Goal: Task Accomplishment & Management: Manage account settings

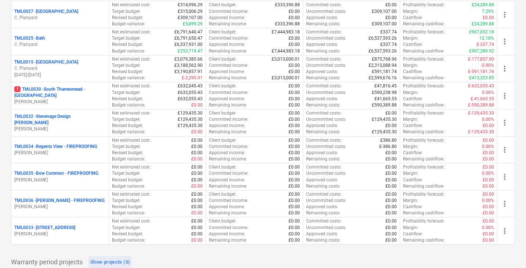
scroll to position [737, 0]
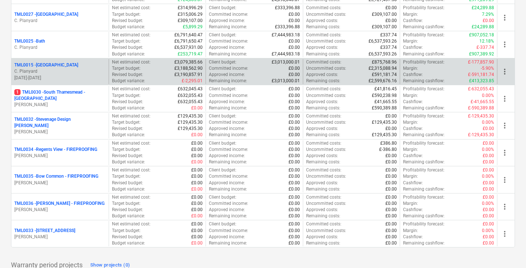
click at [80, 62] on div "TML0015 - [GEOGRAPHIC_DATA]" at bounding box center [59, 65] width 91 height 6
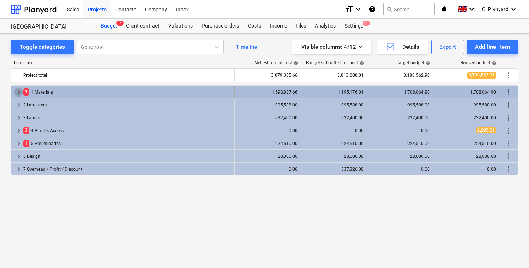
click at [17, 95] on span "keyboard_arrow_right" at bounding box center [18, 92] width 9 height 9
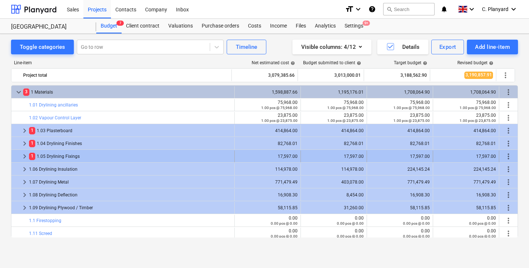
click at [27, 154] on span "keyboard_arrow_right" at bounding box center [24, 156] width 9 height 9
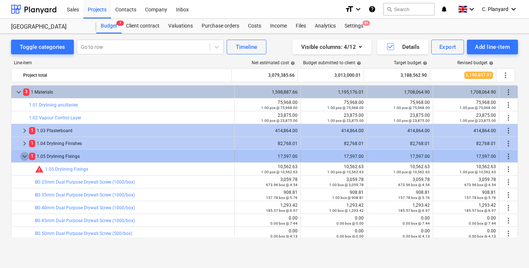
click at [25, 155] on span "keyboard_arrow_down" at bounding box center [24, 156] width 9 height 9
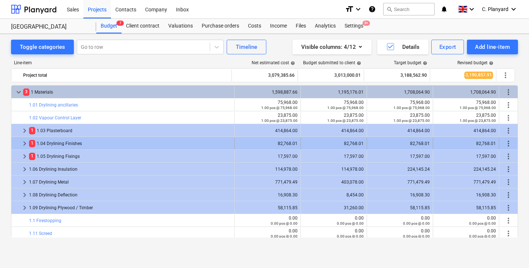
click at [22, 144] on span "keyboard_arrow_right" at bounding box center [24, 143] width 9 height 9
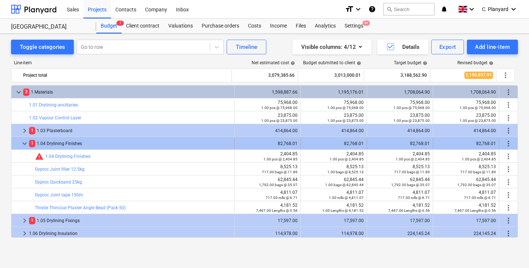
click at [24, 143] on span "keyboard_arrow_down" at bounding box center [24, 143] width 9 height 9
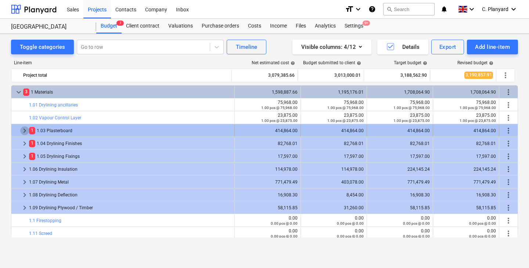
click at [25, 130] on span "keyboard_arrow_right" at bounding box center [24, 130] width 9 height 9
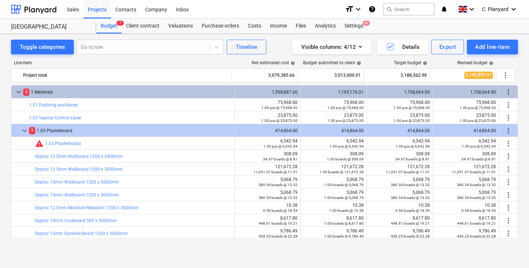
click at [25, 130] on span "keyboard_arrow_down" at bounding box center [24, 130] width 9 height 9
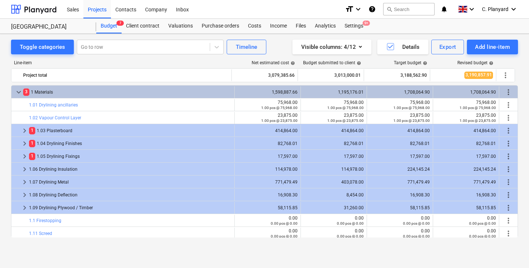
click at [26, 129] on span "keyboard_arrow_right" at bounding box center [24, 130] width 9 height 9
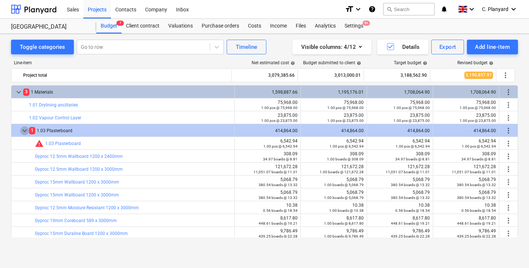
click at [26, 129] on span "keyboard_arrow_down" at bounding box center [24, 130] width 9 height 9
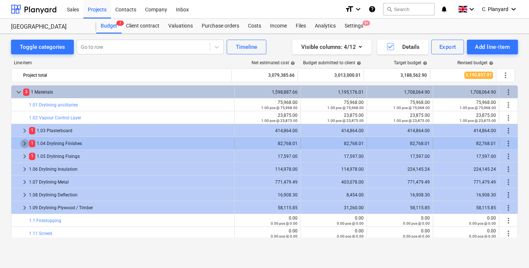
click at [23, 143] on span "keyboard_arrow_right" at bounding box center [24, 143] width 9 height 9
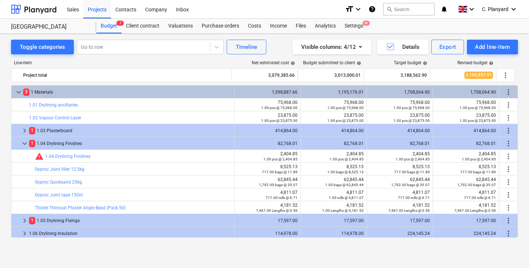
click at [23, 143] on span "keyboard_arrow_down" at bounding box center [24, 143] width 9 height 9
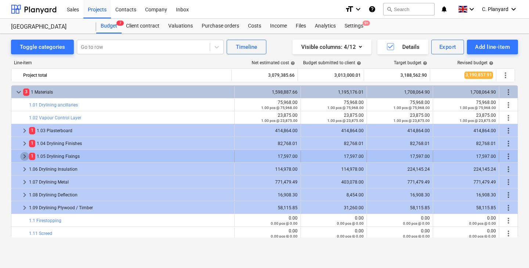
click at [23, 154] on span "keyboard_arrow_right" at bounding box center [24, 156] width 9 height 9
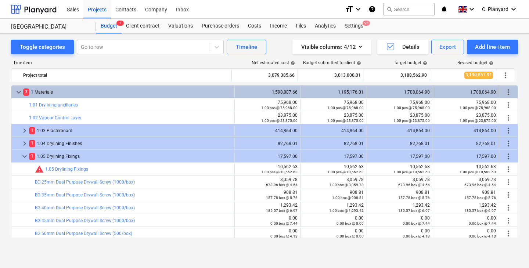
click at [23, 154] on span "keyboard_arrow_down" at bounding box center [24, 156] width 9 height 9
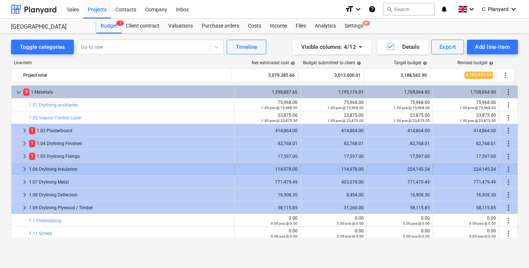
click at [25, 169] on span "keyboard_arrow_right" at bounding box center [24, 169] width 9 height 9
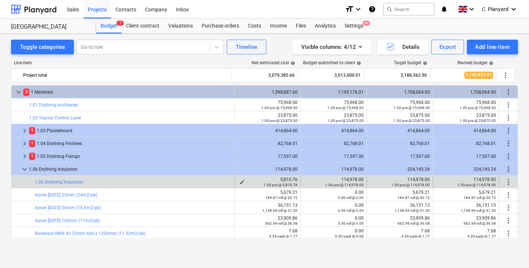
click at [289, 177] on div "5,810.76 1.00 pcs @ 5,810.76" at bounding box center [268, 182] width 60 height 10
copy div "."
click at [289, 177] on div "5,810.76 1.00 pcs @ 5,810.76" at bounding box center [268, 182] width 60 height 10
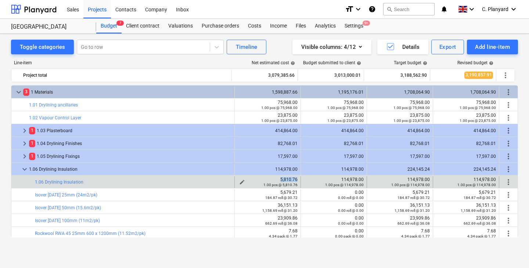
click at [289, 177] on div "5,810.76 1.00 pcs @ 5,810.76" at bounding box center [268, 182] width 60 height 10
click at [307, 181] on span "edit" at bounding box center [308, 182] width 6 height 6
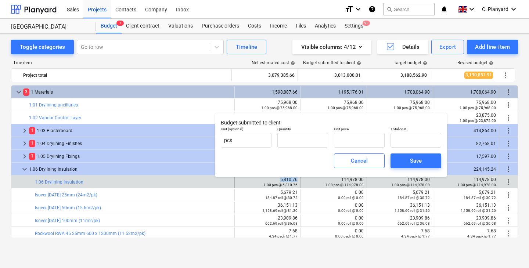
type input "1.00"
type input "114,978.00"
click at [371, 164] on span "Cancel" at bounding box center [359, 161] width 32 height 10
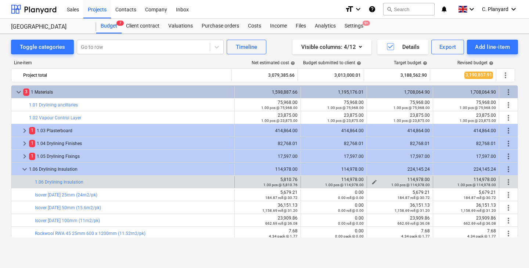
click at [370, 179] on div "edit" at bounding box center [374, 182] width 9 height 9
click at [373, 182] on div "1.00 pcs @ 114,978.00" at bounding box center [400, 184] width 60 height 5
click at [370, 182] on div "1.00 pcs @ 114,978.00" at bounding box center [400, 184] width 60 height 5
click at [371, 181] on span "edit" at bounding box center [374, 182] width 6 height 6
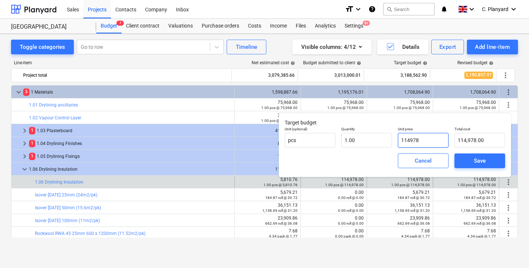
click at [409, 140] on input "114978" at bounding box center [423, 140] width 51 height 15
paste input "5,810.76"
type input "5,810.76"
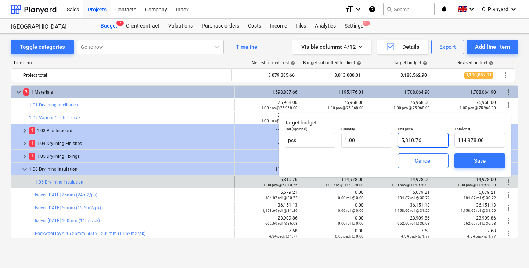
type input "5,810.76"
click at [459, 155] on button "Save" at bounding box center [479, 160] width 51 height 15
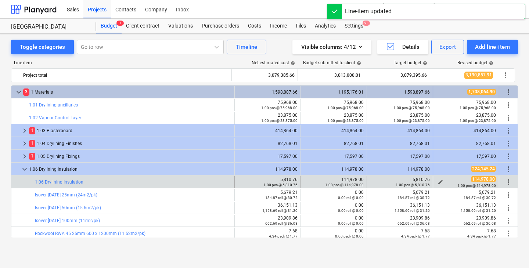
click at [438, 181] on span "edit" at bounding box center [440, 182] width 6 height 6
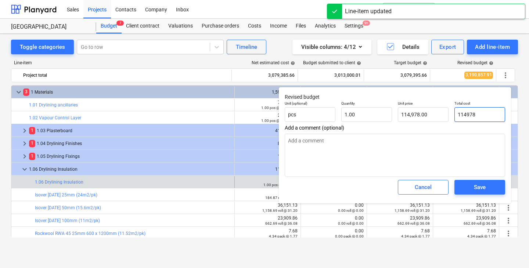
click at [469, 113] on input "114978" at bounding box center [479, 114] width 51 height 15
paste input "5,810.76"
type input "5,810.76"
type textarea "x"
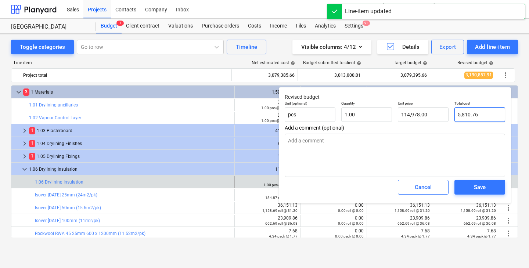
type input "5,810.76"
click at [471, 185] on span "Save" at bounding box center [479, 187] width 33 height 10
type textarea "x"
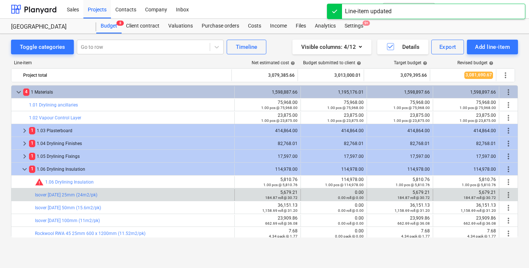
click at [291, 189] on div "edit 5,679.21 184.87 roll @ 30.72" at bounding box center [268, 195] width 60 height 12
click at [291, 191] on div "5,679.21 184.87 roll @ 30.72" at bounding box center [268, 195] width 60 height 10
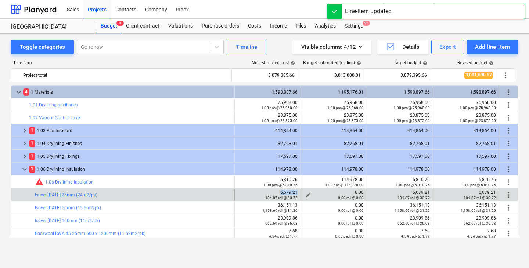
click at [307, 194] on span "edit" at bounding box center [308, 195] width 6 height 6
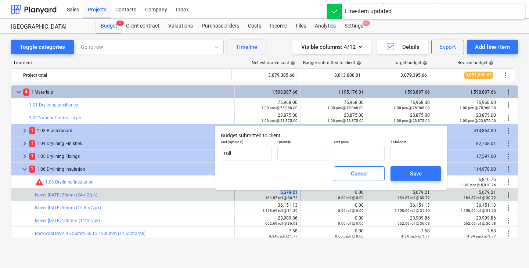
type input "0.00"
click at [320, 156] on input "text" at bounding box center [302, 153] width 51 height 15
type input "1.00"
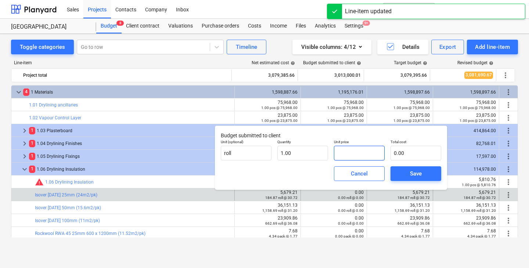
click at [347, 155] on input "text" at bounding box center [359, 153] width 51 height 15
paste input "5,679.21"
type input "5,679.21"
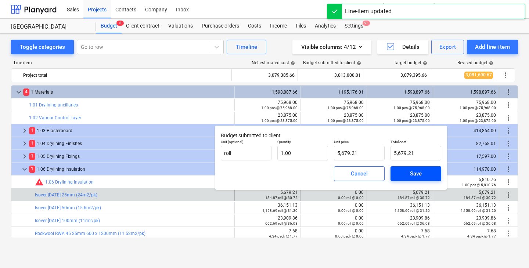
click at [402, 171] on span "Save" at bounding box center [415, 174] width 33 height 10
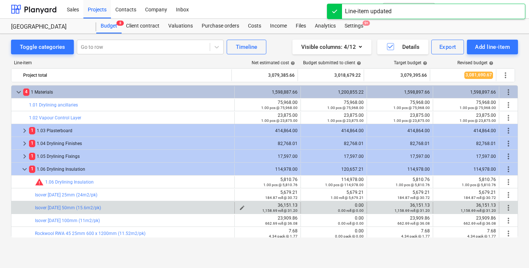
click at [287, 203] on div "36,151.13 1,158.69 roll @ 31.20" at bounding box center [268, 208] width 60 height 10
copy div "36,151.13"
click at [305, 207] on span "edit" at bounding box center [308, 208] width 6 height 6
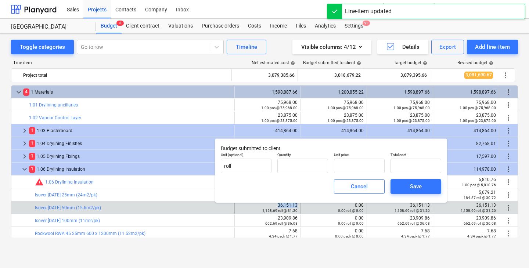
type input "0.00"
click at [312, 170] on input "text" at bounding box center [302, 166] width 51 height 15
type input "1.00"
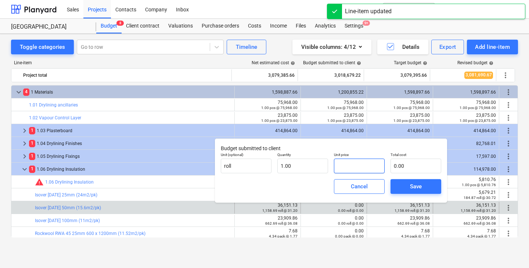
click at [358, 170] on input "text" at bounding box center [359, 166] width 51 height 15
paste input "36,151.13"
type input "36,151.13"
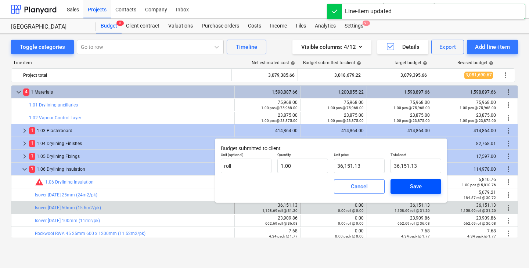
click at [405, 188] on span "Save" at bounding box center [415, 187] width 33 height 10
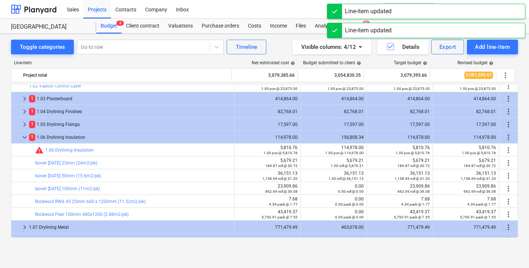
scroll to position [63, 0]
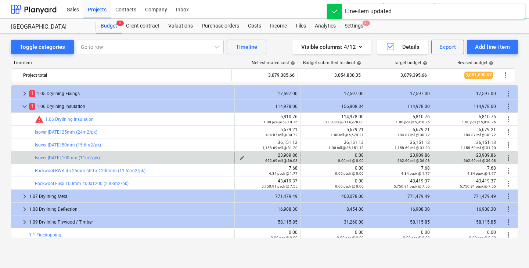
click at [283, 153] on div "23,909.86 662.69 roll @ 36.08" at bounding box center [268, 158] width 60 height 10
copy div "23,909.86"
click at [305, 157] on span "edit" at bounding box center [308, 158] width 6 height 6
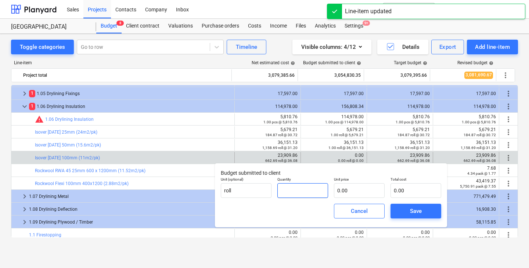
click at [308, 185] on input "text" at bounding box center [302, 190] width 51 height 15
type input "1.00"
click at [350, 194] on input "text" at bounding box center [359, 190] width 51 height 15
paste input "23,909.86"
type input "23,909.86"
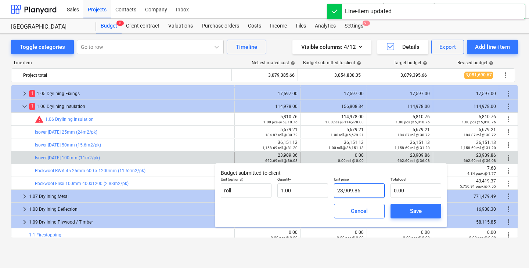
type input "23,909.86"
click at [404, 209] on span "Save" at bounding box center [415, 211] width 33 height 10
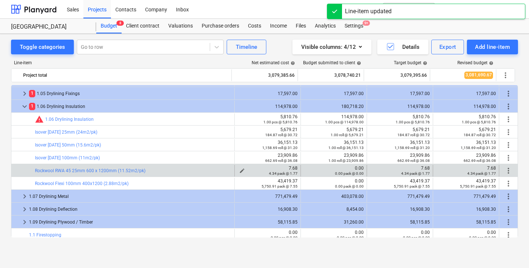
click at [289, 168] on div "7.68 4.34 pack @ 1.77" at bounding box center [268, 171] width 60 height 10
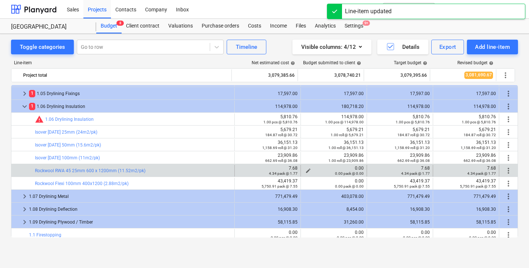
click at [308, 171] on div "0.00 pack @ 0.00" at bounding box center [334, 173] width 60 height 5
click at [305, 168] on span "edit" at bounding box center [308, 171] width 6 height 6
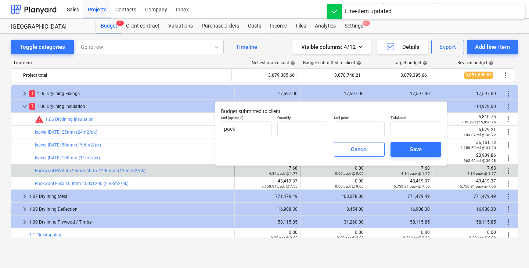
type input "0.00"
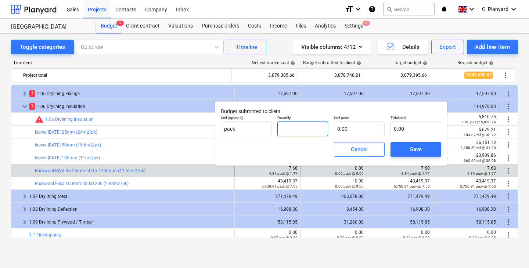
click at [312, 131] on input "text" at bounding box center [302, 129] width 51 height 15
type input "1.00"
click at [363, 130] on input "text" at bounding box center [359, 129] width 51 height 15
paste input "7.68"
type input "7.68"
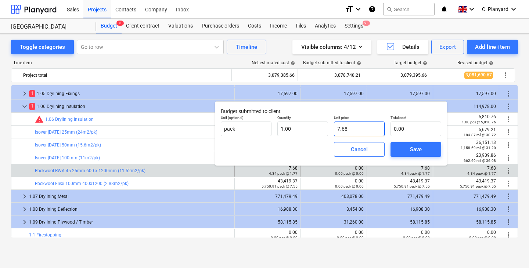
type input "7.68"
click at [392, 146] on button "Save" at bounding box center [415, 149] width 51 height 15
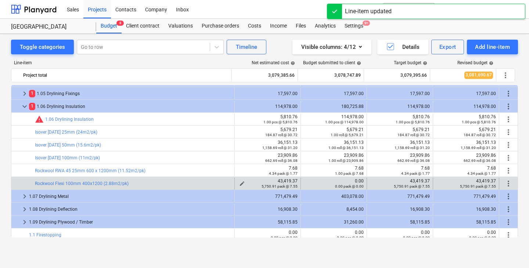
click at [285, 181] on div "43,419.37 5,750.91 pack @ 7.55" at bounding box center [268, 183] width 60 height 10
copy div "43,419.37"
click at [305, 183] on span "edit" at bounding box center [308, 184] width 6 height 6
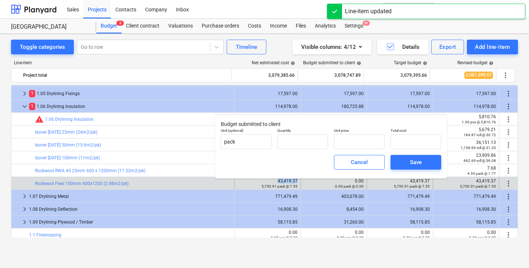
type input "0.00"
click at [311, 141] on input "text" at bounding box center [302, 141] width 51 height 15
type input "1.00"
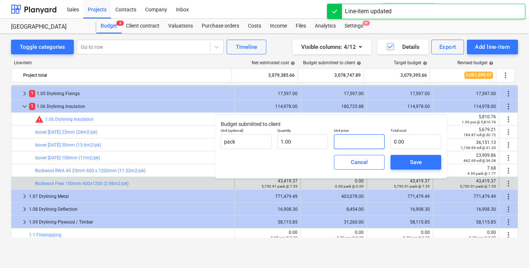
click at [358, 144] on input "text" at bounding box center [359, 141] width 51 height 15
paste input "43,419.37"
type input "43,419.37"
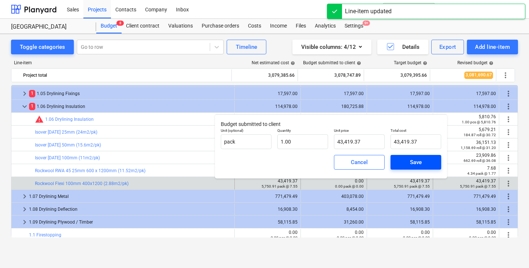
click at [399, 158] on button "Save" at bounding box center [415, 162] width 51 height 15
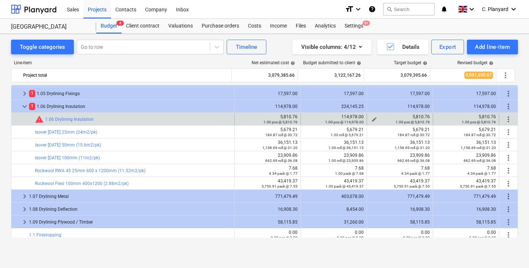
click at [417, 117] on div "5,810.76 1.00 pcs @ 5,810.76" at bounding box center [400, 119] width 60 height 10
copy div "5,810.76"
click at [305, 117] on span "edit" at bounding box center [308, 119] width 6 height 6
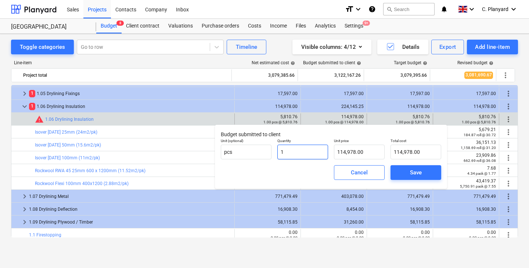
click at [304, 149] on input "1" at bounding box center [302, 152] width 51 height 15
type input "11"
type input "1,264,758.00"
type input "11.00"
click at [349, 156] on input "114978" at bounding box center [359, 152] width 51 height 15
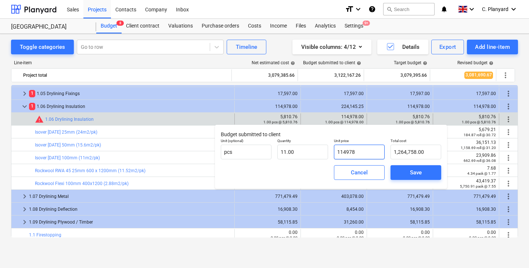
click at [349, 156] on input "114978" at bounding box center [359, 152] width 51 height 15
paste input "5,810.76"
type input "5,810.76"
type input "63,918.36"
type input "5,810.76"
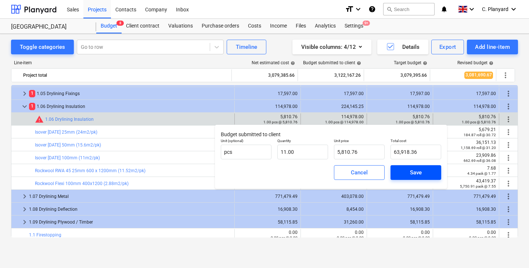
click at [403, 167] on button "Save" at bounding box center [415, 172] width 51 height 15
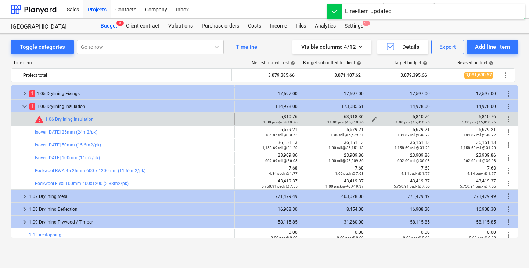
click at [415, 118] on div "5,810.76 1.00 pcs @ 5,810.76" at bounding box center [400, 119] width 60 height 10
copy div "5,810.76"
click at [301, 122] on div "edit 63,918.36 11.00 pcs @ 5,810.76" at bounding box center [334, 119] width 66 height 12
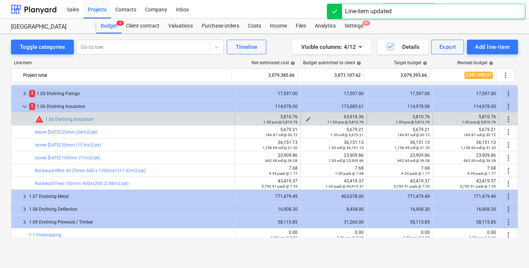
click at [305, 120] on div "11.00 pcs @ 5,810.76" at bounding box center [334, 121] width 60 height 5
click at [305, 117] on span "edit" at bounding box center [308, 119] width 6 height 6
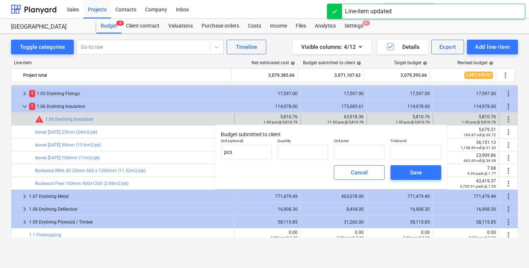
type input "11.00"
type input "5,810.76"
type input "63,918.36"
click at [300, 148] on input "11" at bounding box center [302, 152] width 51 height 15
type input "11.00"
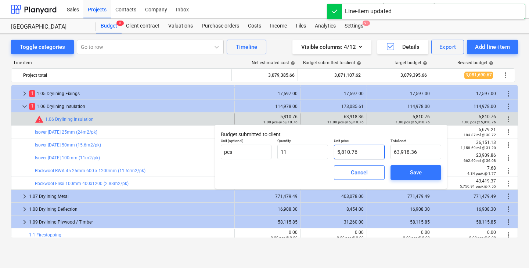
type input "5810.76"
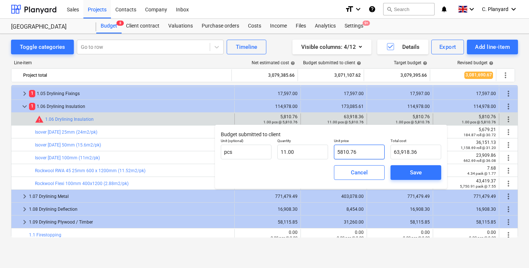
click at [353, 150] on input "5810.76" at bounding box center [359, 152] width 51 height 15
type input "11"
type input "5,810.76"
click at [308, 150] on input "11" at bounding box center [302, 152] width 51 height 15
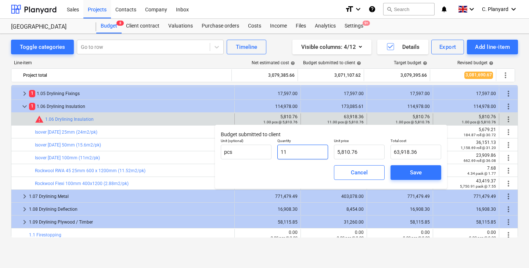
click at [308, 150] on input "11" at bounding box center [302, 152] width 51 height 15
type input "1"
type input "5,810.76"
type input "1.00"
click at [403, 169] on span "Save" at bounding box center [415, 173] width 33 height 10
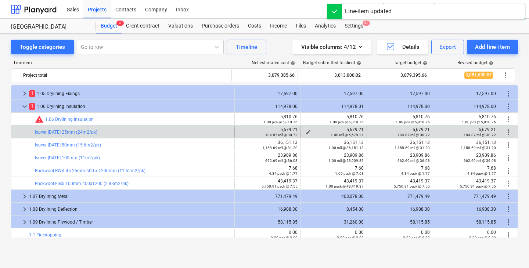
click at [305, 132] on div "1.00 roll @ 5,679.21" at bounding box center [334, 134] width 60 height 5
click at [305, 129] on span "edit" at bounding box center [308, 132] width 6 height 6
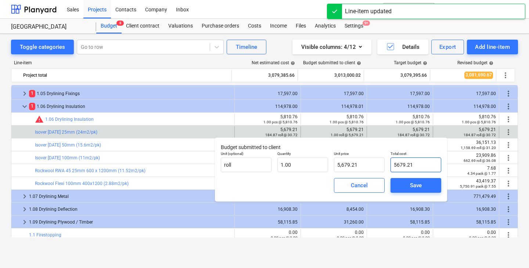
click at [408, 158] on input "5679.21" at bounding box center [415, 164] width 51 height 15
click at [420, 167] on input "5679.21" at bounding box center [415, 164] width 51 height 15
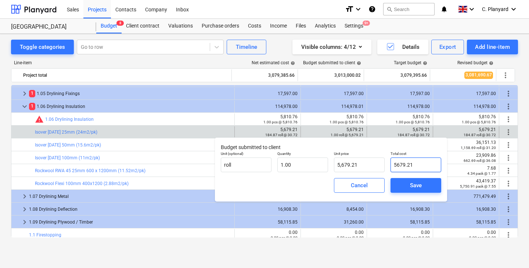
type input "5679.2"
type input "5,679.20"
click at [418, 185] on div "Save" at bounding box center [416, 186] width 12 height 10
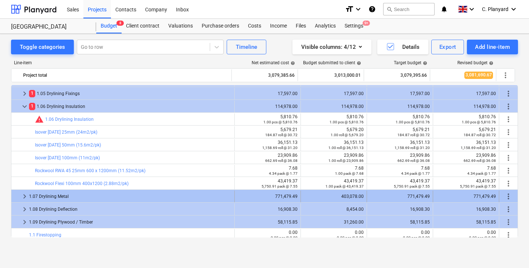
click at [23, 197] on span "keyboard_arrow_right" at bounding box center [24, 196] width 9 height 9
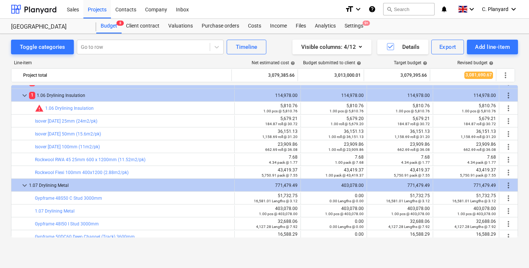
scroll to position [78, 0]
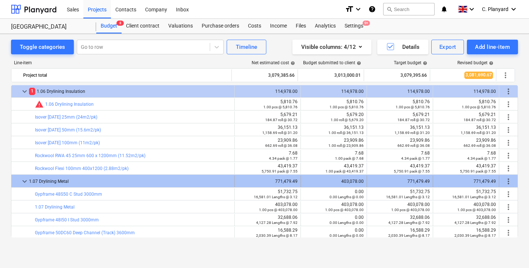
click at [505, 182] on span "more_vert" at bounding box center [508, 181] width 9 height 9
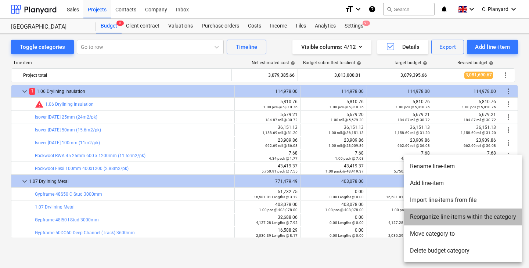
click at [446, 218] on li "Reorganize line-items within the category" at bounding box center [463, 217] width 118 height 17
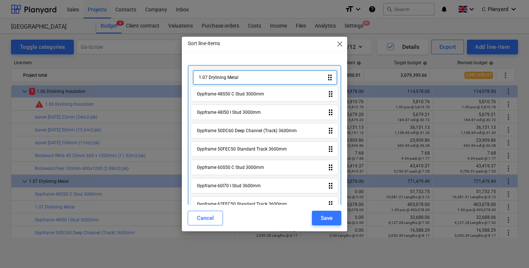
drag, startPoint x: 268, startPoint y: 94, endPoint x: 269, endPoint y: 75, distance: 19.1
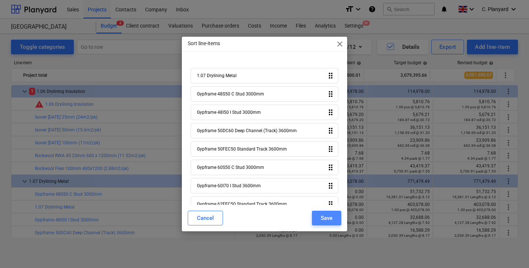
click at [326, 215] on div "Save" at bounding box center [326, 218] width 12 height 10
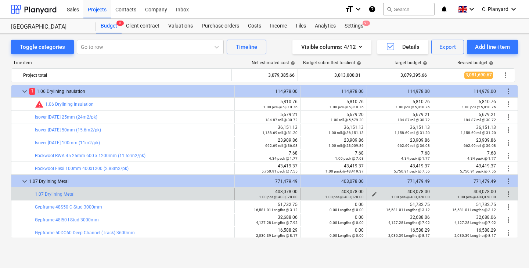
click at [371, 192] on span "edit" at bounding box center [374, 194] width 6 height 6
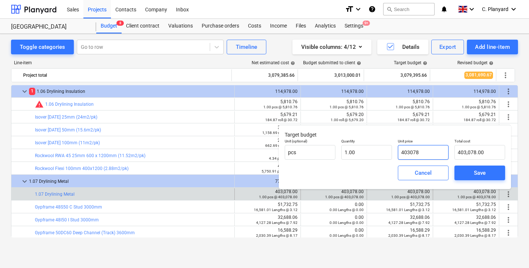
click at [406, 152] on input "403078" at bounding box center [423, 152] width 51 height 15
paste input "4676,513"
type input "4034676,513078"
type input "0.00"
click at [406, 152] on input "4034676,513078" at bounding box center [423, 152] width 51 height 15
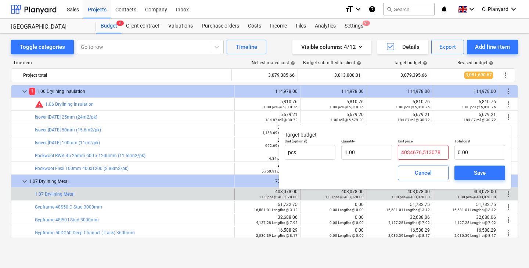
click at [406, 152] on input "4034676,513078" at bounding box center [423, 152] width 51 height 15
paste input "34676,51"
type input "3467651"
type input "3,467,651.00"
type input "34676.51"
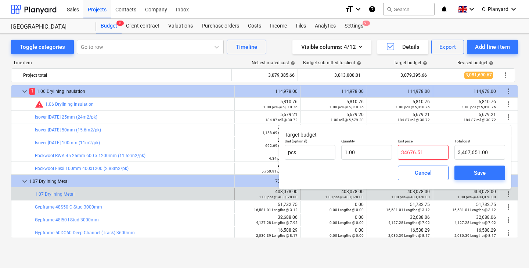
type input "34,676.51"
click at [461, 178] on button "Save" at bounding box center [479, 173] width 51 height 15
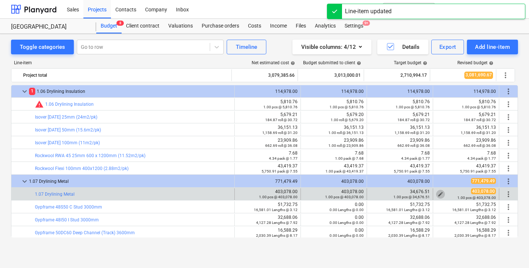
click at [437, 191] on span "edit" at bounding box center [440, 194] width 6 height 6
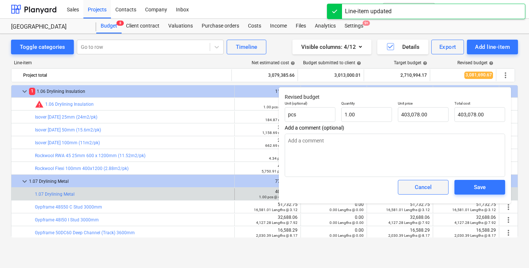
click at [432, 187] on span "Cancel" at bounding box center [423, 187] width 32 height 10
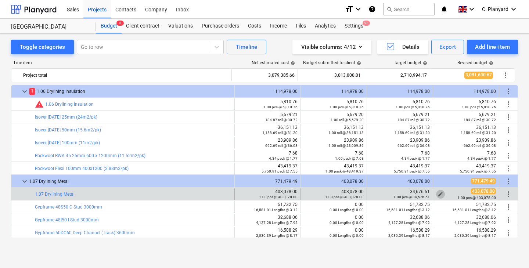
click at [437, 193] on span "edit" at bounding box center [440, 194] width 6 height 6
type textarea "x"
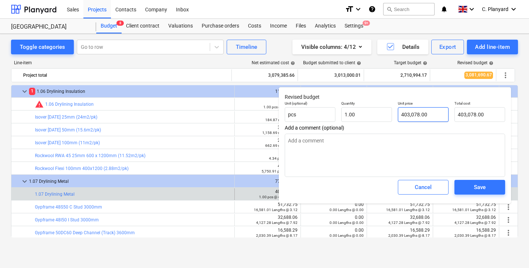
type input "403078"
click at [412, 119] on input "403078" at bounding box center [423, 114] width 51 height 15
paste input "34676,51"
type textarea "x"
type input "40307834676,51"
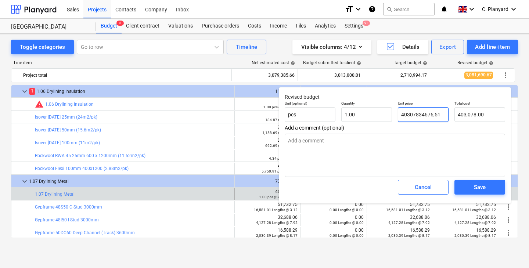
type input "0.00"
click at [412, 114] on input "40307834676,51" at bounding box center [423, 114] width 51 height 15
paste input "text"
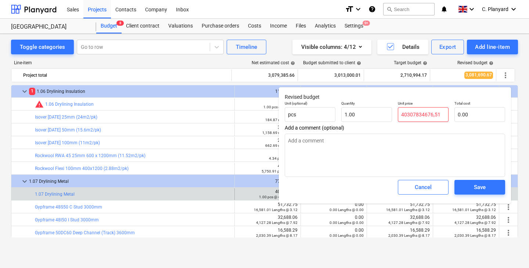
type textarea "x"
click at [417, 116] on input "34676,51" at bounding box center [423, 114] width 51 height 15
type input "34676,51"
type textarea "x"
type input "0.00"
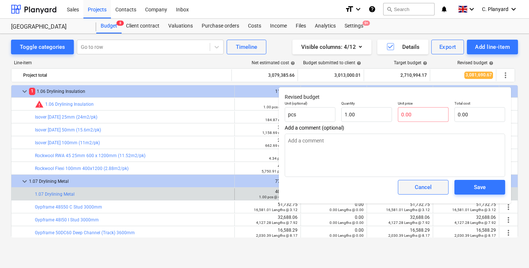
click at [421, 186] on div "Cancel" at bounding box center [422, 187] width 17 height 10
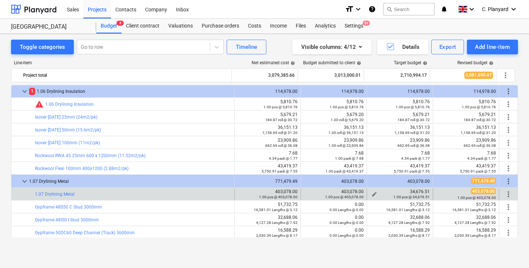
click at [417, 191] on div "34,676.51 1.00 pcs @ 34,676.51" at bounding box center [400, 194] width 60 height 10
copy div "34,676.51"
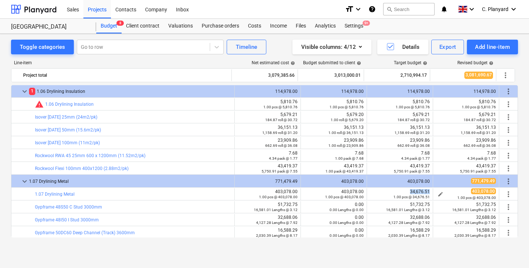
click at [438, 192] on span "edit" at bounding box center [440, 194] width 6 height 6
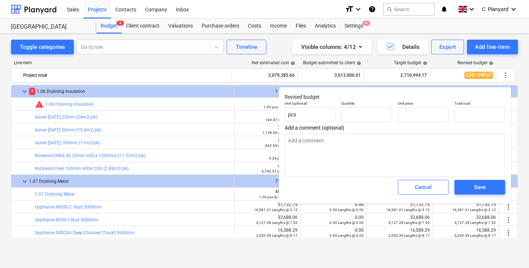
type textarea "x"
type input "1.00"
type input "403,078.00"
type input "403078"
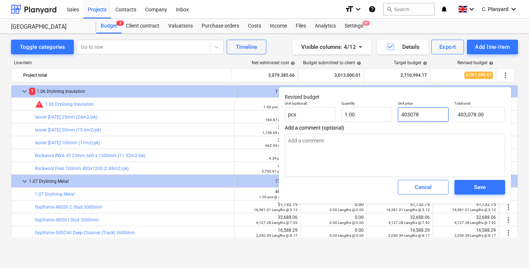
click at [417, 117] on input "403078" at bounding box center [423, 114] width 51 height 15
paste input "34,676.51"
type textarea "x"
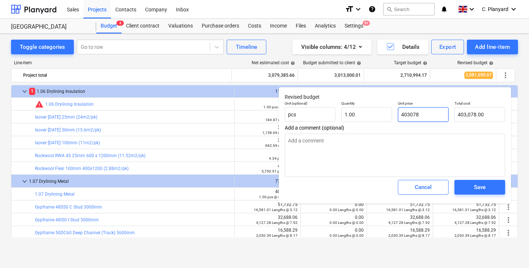
type input "34,676.51"
click at [466, 185] on span "Save" at bounding box center [479, 187] width 33 height 10
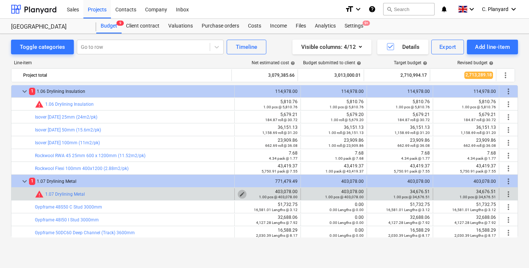
click at [240, 192] on span "edit" at bounding box center [242, 194] width 6 height 6
type textarea "x"
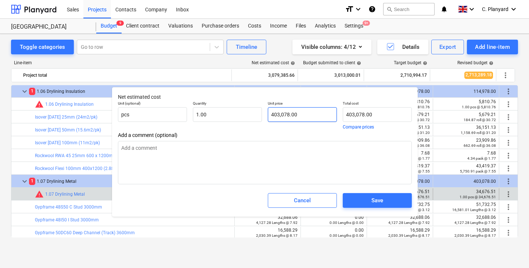
type input "403078"
click at [283, 119] on input "403078" at bounding box center [302, 114] width 69 height 15
paste input "34,676.51"
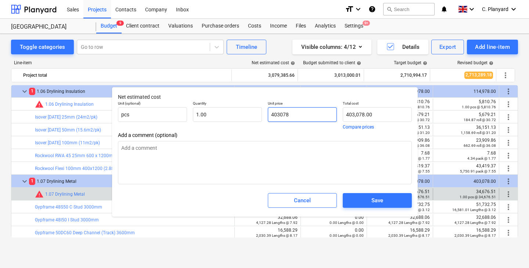
type textarea "x"
type input "34,676.51"
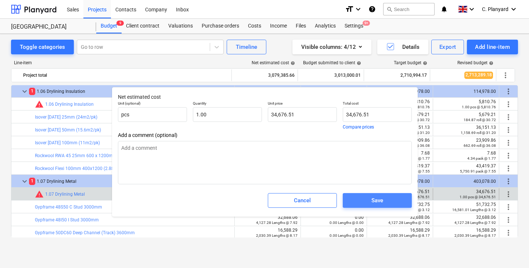
click at [365, 199] on span "Save" at bounding box center [376, 201] width 51 height 10
type textarea "x"
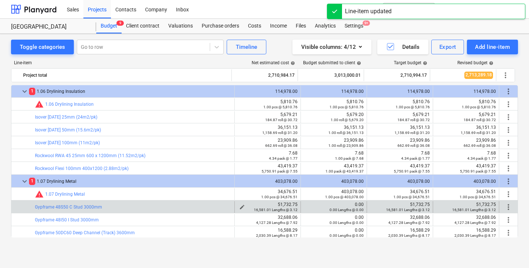
click at [280, 204] on div "51,732.75 16,581.01 Lengths @ 3.12" at bounding box center [268, 207] width 60 height 10
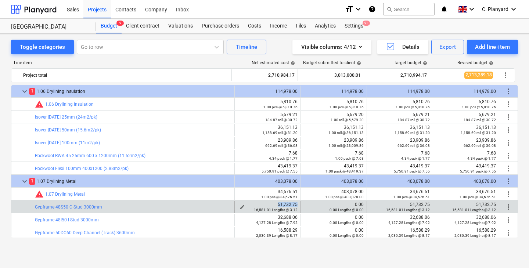
click at [280, 204] on div "51,732.75 16,581.01 Lengths @ 3.12" at bounding box center [268, 207] width 60 height 10
copy div "51,732.75"
click at [305, 204] on span "edit" at bounding box center [308, 207] width 6 height 6
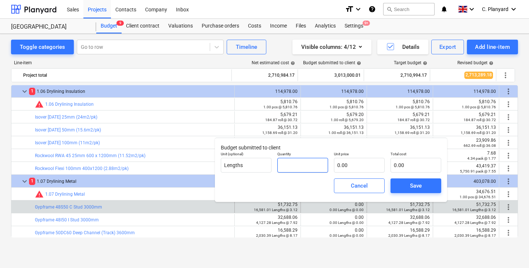
click at [286, 167] on input "text" at bounding box center [302, 165] width 51 height 15
type input "1.00"
click at [345, 167] on input "text" at bounding box center [359, 165] width 51 height 15
paste input "51,732.75"
type input "51,732.75"
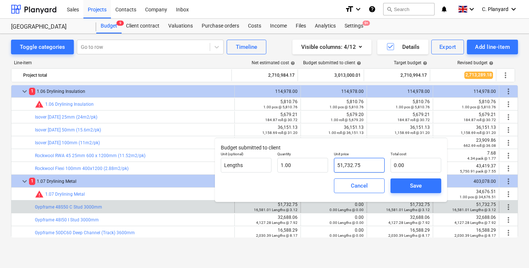
type input "51,732.75"
click at [402, 181] on span "Save" at bounding box center [415, 186] width 33 height 10
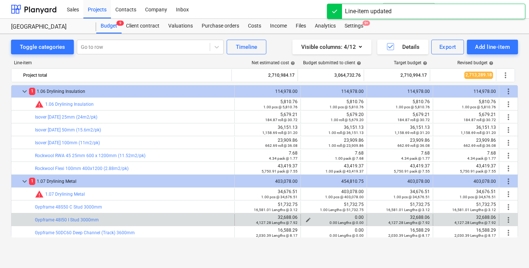
click at [307, 220] on span "edit" at bounding box center [308, 220] width 6 height 6
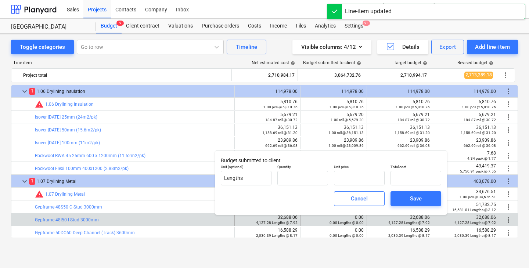
type input "0.00"
click at [314, 180] on input "text" at bounding box center [302, 178] width 51 height 15
type input "1.00"
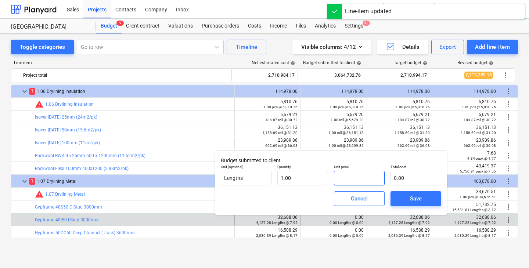
click at [347, 178] on input "text" at bounding box center [359, 178] width 51 height 15
paste input "51,732.75"
type input "51,732.75"
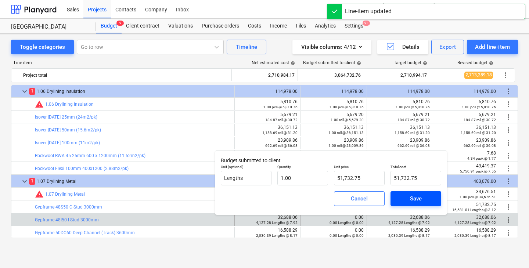
click at [402, 193] on button "Save" at bounding box center [415, 198] width 51 height 15
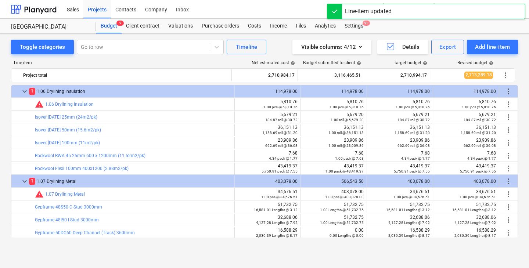
type input "1.00"
type input "51,732.75"
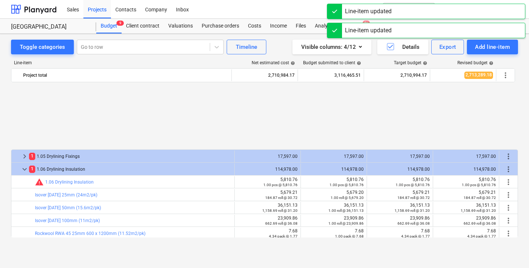
scroll to position [87, 0]
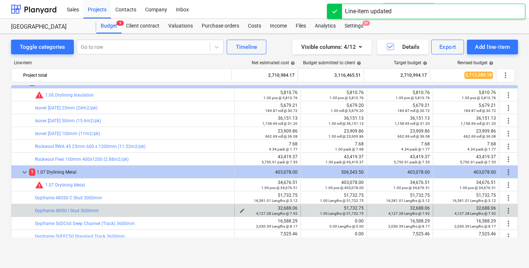
click at [282, 208] on div "32,688.06 4,127.28 Lengths @ 7.92" at bounding box center [268, 211] width 60 height 10
copy div "32,688.06"
click at [305, 209] on span "edit" at bounding box center [308, 211] width 6 height 6
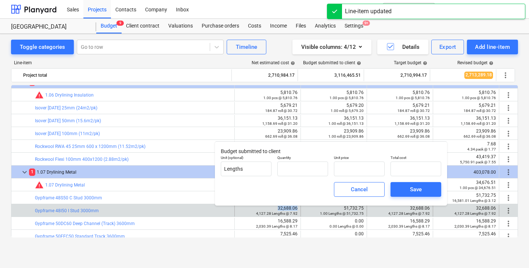
type input "1.00"
type input "51,732.75"
click at [345, 170] on input "51732.75" at bounding box center [359, 169] width 51 height 15
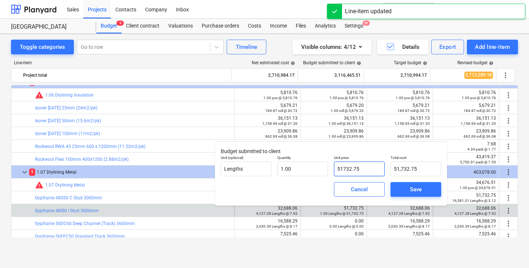
click at [345, 170] on input "51732.75" at bounding box center [359, 169] width 51 height 15
paste input "32,688.06"
type input "32,688.06"
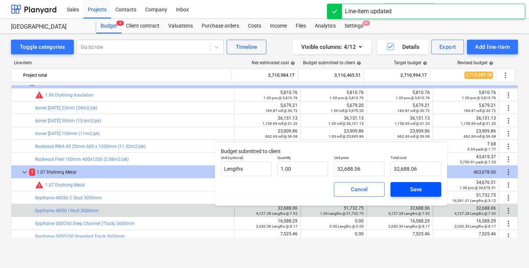
click at [396, 185] on button "Save" at bounding box center [415, 189] width 51 height 15
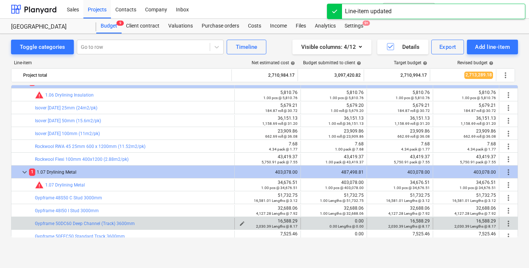
click at [287, 221] on div "16,588.29 2,030.39 Lengths @ 8.17" at bounding box center [268, 223] width 60 height 10
copy div "16,588.29"
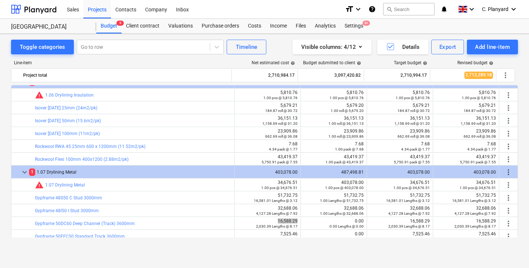
click at [285, 220] on div "16,588.29 2,030.39 Lengths @ 8.17" at bounding box center [268, 223] width 60 height 10
click at [289, 220] on div "16,588.29 2,030.39 Lengths @ 8.17" at bounding box center [268, 223] width 60 height 10
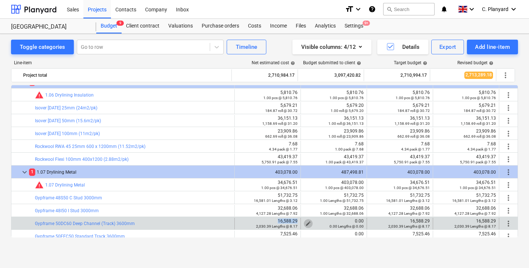
click at [308, 222] on button "edit" at bounding box center [308, 223] width 9 height 9
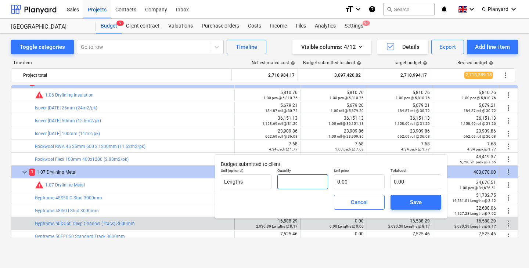
click at [314, 184] on input "text" at bounding box center [302, 181] width 51 height 15
type input "1.00"
click at [344, 181] on input "text" at bounding box center [359, 181] width 51 height 15
paste input "16,588.29"
type input "16,588.29"
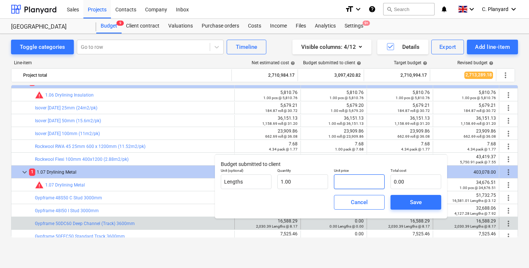
type input "16,588.29"
click at [405, 204] on span "Save" at bounding box center [415, 203] width 33 height 10
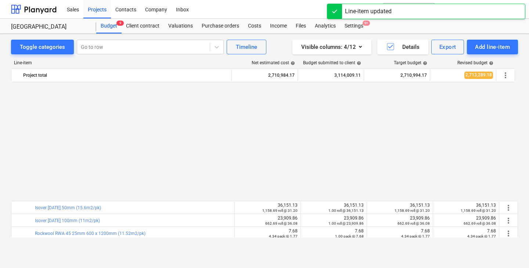
scroll to position [129, 0]
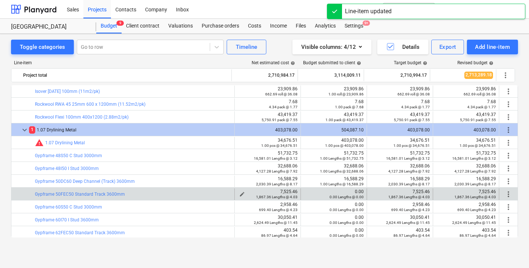
click at [283, 190] on div "7,525.46 1,867.36 Lengths @ 4.03" at bounding box center [268, 194] width 60 height 10
click at [305, 193] on span "edit" at bounding box center [308, 194] width 6 height 6
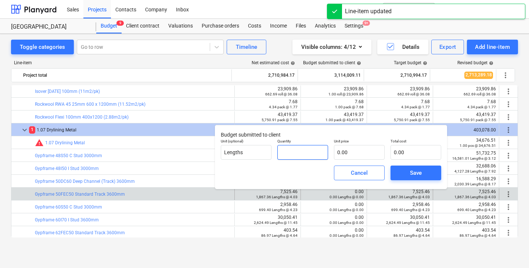
click at [311, 156] on input "text" at bounding box center [302, 152] width 51 height 15
type input "1.00"
click at [345, 154] on input "text" at bounding box center [359, 152] width 51 height 15
paste input "7,525.46"
type input "7,525.46"
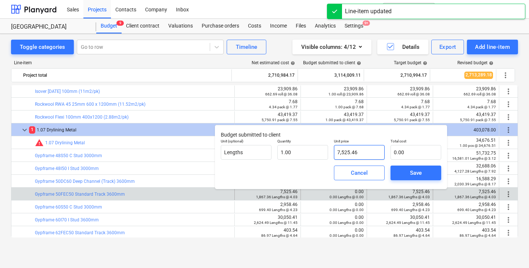
type input "7,525.46"
click at [402, 174] on span "Save" at bounding box center [415, 173] width 33 height 10
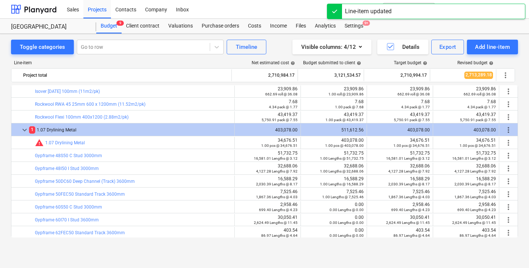
click at [286, 202] on div "2,958.46 699.40 Lengths @ 4.23" at bounding box center [268, 207] width 60 height 10
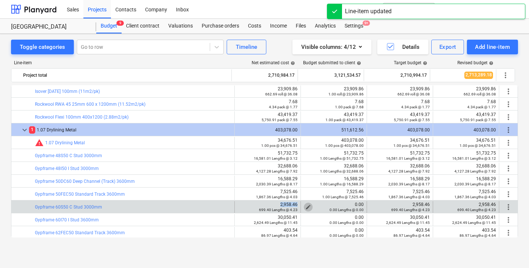
click at [305, 206] on span "edit" at bounding box center [308, 207] width 6 height 6
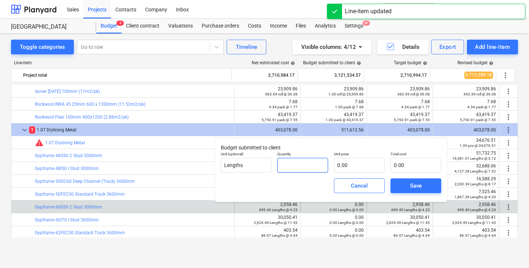
click at [301, 165] on input "text" at bounding box center [302, 165] width 51 height 15
type input "1.00"
click at [361, 162] on input "text" at bounding box center [359, 165] width 51 height 15
paste input "2,958.46"
type input "2,958.46"
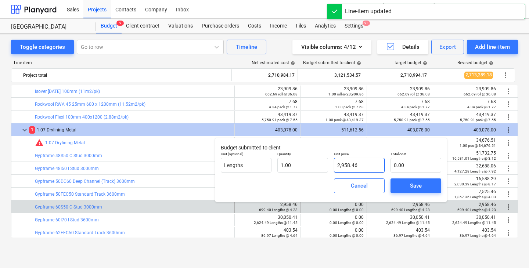
type input "2,958.46"
click at [395, 182] on button "Save" at bounding box center [415, 185] width 51 height 15
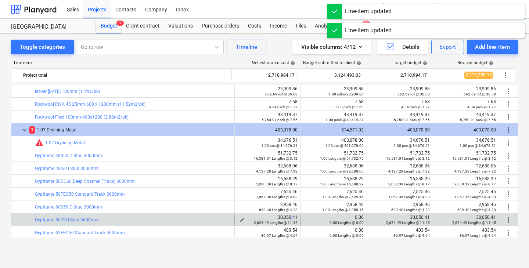
click at [289, 216] on div "30,050.41 2,624.49 Lengths @ 11.45" at bounding box center [268, 220] width 60 height 10
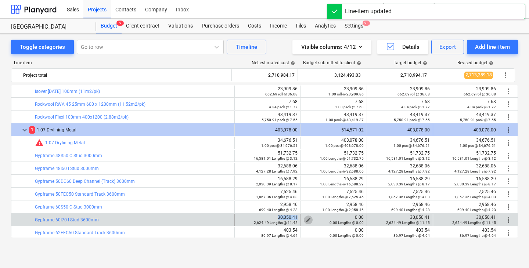
click at [305, 220] on span "edit" at bounding box center [308, 220] width 6 height 6
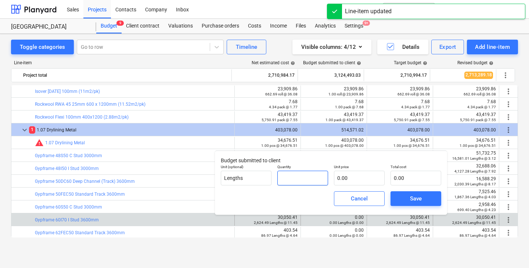
click at [299, 179] on input "text" at bounding box center [302, 178] width 51 height 15
type input "1.00"
click at [330, 178] on div "Quantity 1.00" at bounding box center [302, 175] width 57 height 27
click at [337, 178] on input "text" at bounding box center [359, 178] width 51 height 15
paste input "30,050.41"
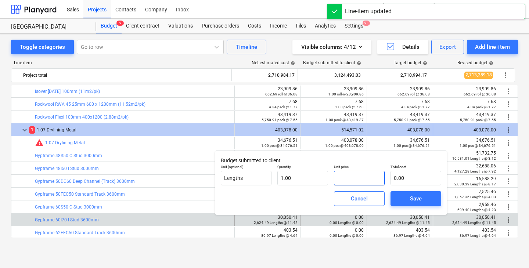
type input "30,050.41"
click at [407, 200] on span "Save" at bounding box center [415, 199] width 33 height 10
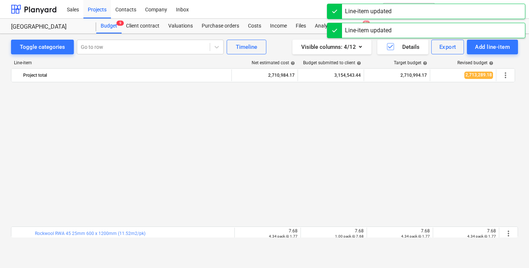
scroll to position [164, 0]
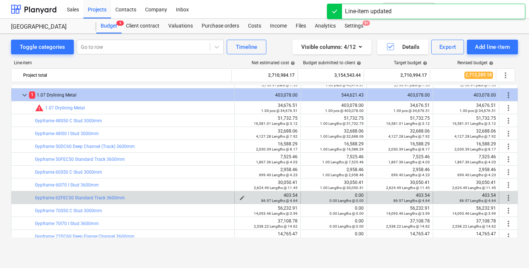
click at [287, 193] on div "403.54 86.97 Lengths @ 4.64" at bounding box center [268, 198] width 60 height 10
click at [304, 198] on button "edit" at bounding box center [308, 197] width 9 height 9
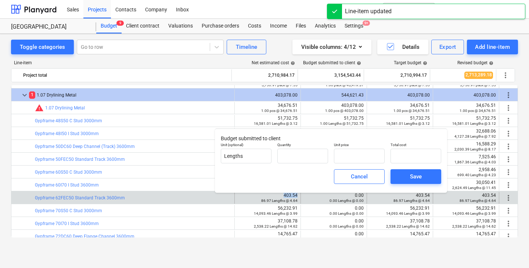
type input "0.00"
click at [308, 156] on input "text" at bounding box center [302, 156] width 51 height 15
type input "1.00"
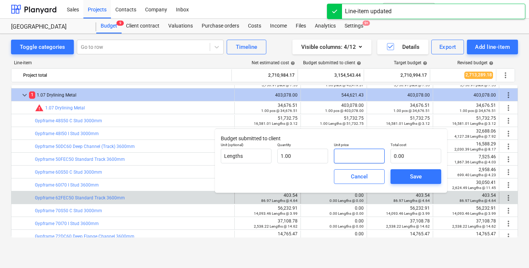
click at [347, 158] on input "text" at bounding box center [359, 156] width 51 height 15
paste input "403.54"
type input "403.54"
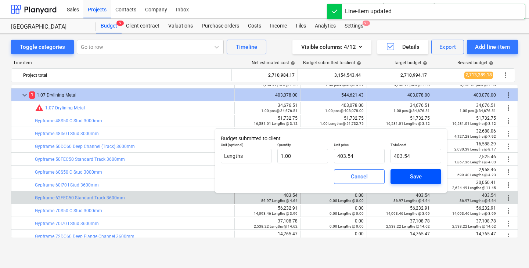
click at [401, 175] on span "Save" at bounding box center [415, 177] width 33 height 10
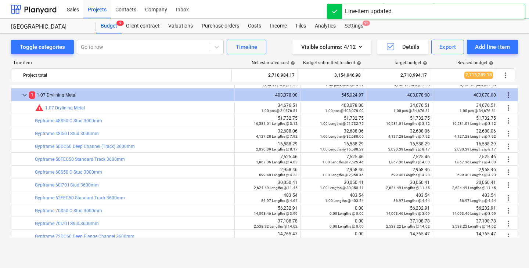
type input "1.00"
type input "403.54"
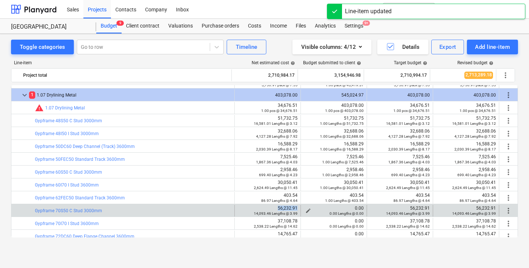
click at [305, 209] on span "edit" at bounding box center [308, 211] width 6 height 6
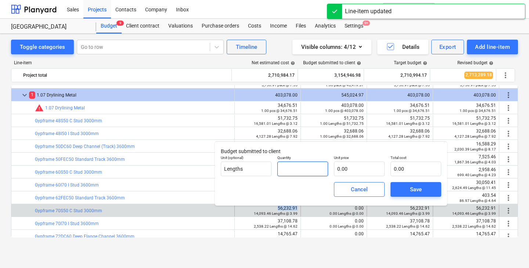
click at [298, 169] on input "text" at bounding box center [302, 169] width 51 height 15
type input "1.00"
click at [369, 164] on input "text" at bounding box center [359, 169] width 51 height 15
paste input "56,232.91"
type input "56,232.91"
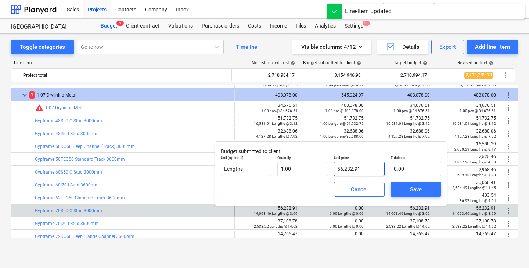
type input "56,232.91"
click at [396, 182] on button "Save" at bounding box center [415, 189] width 51 height 15
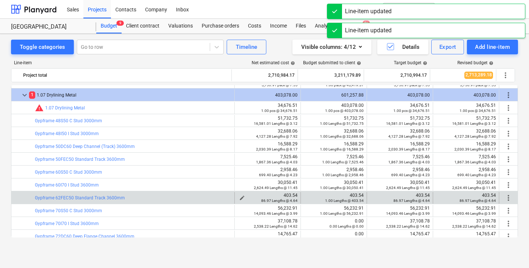
click at [290, 193] on div "403.54 86.97 Lengths @ 4.64" at bounding box center [268, 198] width 60 height 10
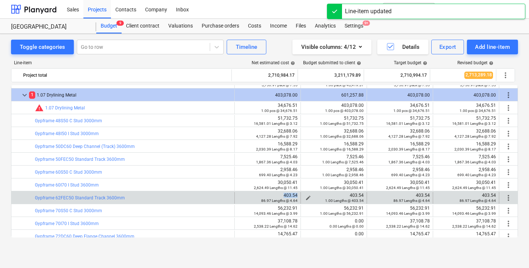
click at [305, 197] on span "edit" at bounding box center [308, 198] width 6 height 6
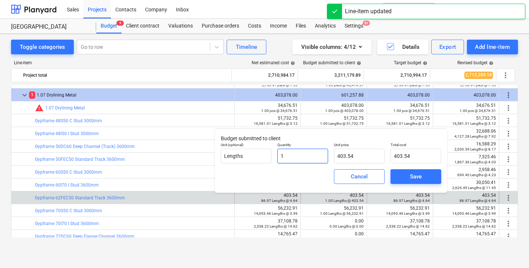
click at [317, 154] on input "1" at bounding box center [302, 156] width 51 height 15
type input "1.00"
click at [343, 157] on input "403.54" at bounding box center [359, 156] width 51 height 15
click at [367, 180] on span "Cancel" at bounding box center [359, 177] width 32 height 10
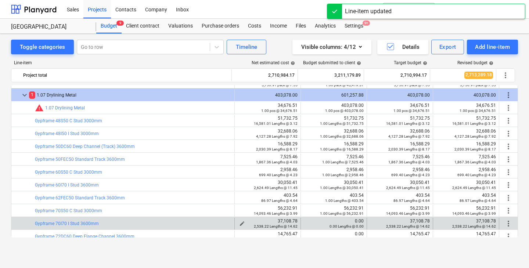
scroll to position [180, 0]
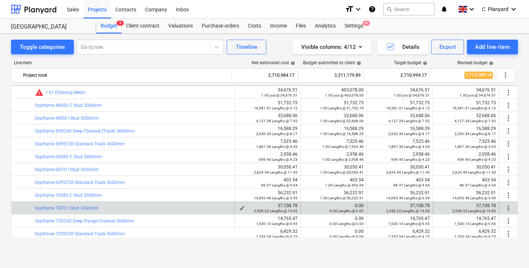
click at [287, 204] on div "37,108.78 2,538.22 Lengths @ 14.62" at bounding box center [268, 208] width 60 height 10
click at [305, 206] on span "edit" at bounding box center [308, 208] width 6 height 6
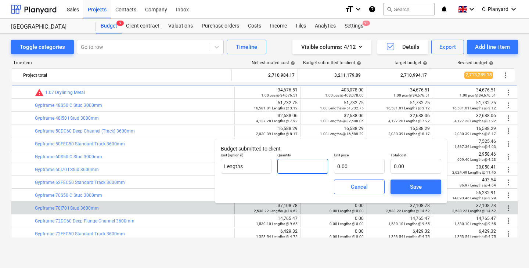
click at [303, 171] on input "text" at bounding box center [302, 166] width 51 height 15
type input "1.00"
click at [349, 162] on input "text" at bounding box center [359, 166] width 51 height 15
paste input "37,108.78"
type input "37,108.78"
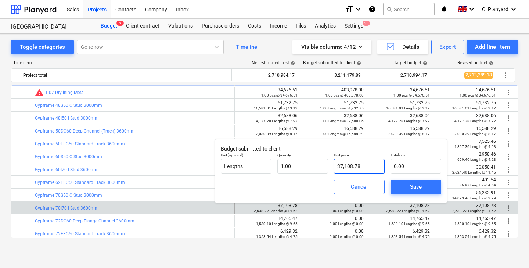
type input "37,108.78"
click at [406, 185] on span "Save" at bounding box center [415, 187] width 33 height 10
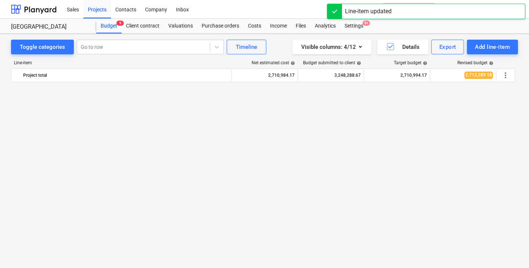
scroll to position [224, 0]
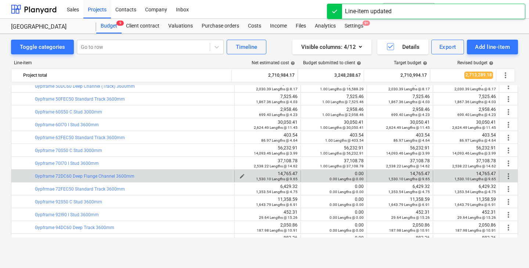
click at [289, 172] on div "14,765.47 1,530.10 Lengths @ 9.65" at bounding box center [268, 176] width 60 height 10
click at [305, 175] on span "edit" at bounding box center [308, 176] width 6 height 6
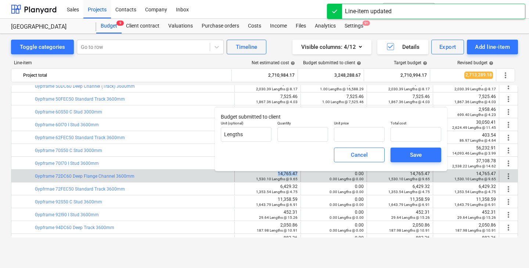
type input "0.00"
click at [308, 135] on input "text" at bounding box center [302, 134] width 51 height 15
type input "1.00"
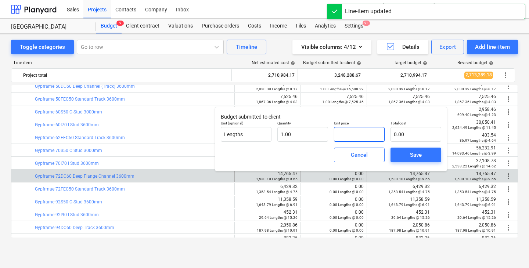
click at [356, 131] on input "text" at bounding box center [359, 134] width 51 height 15
paste input "14,765.47"
type input "14,765.47"
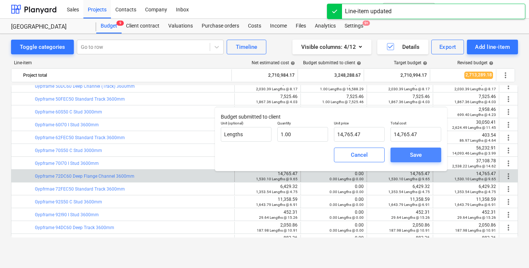
click at [401, 152] on span "Save" at bounding box center [415, 155] width 33 height 10
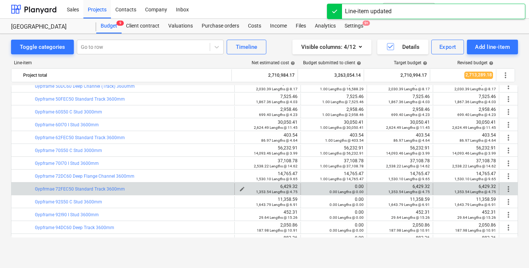
click at [286, 185] on div "6,429.32 1,353.54 Lengths @ 4.75" at bounding box center [268, 189] width 60 height 10
click at [305, 187] on span "edit" at bounding box center [308, 189] width 6 height 6
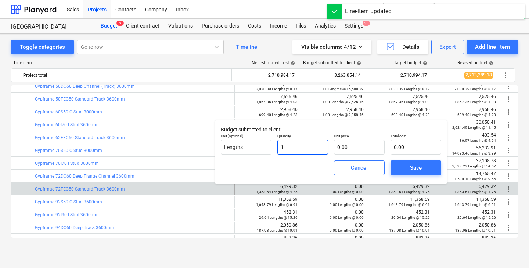
click at [300, 146] on input "1" at bounding box center [302, 147] width 51 height 15
type input "1.00"
click at [344, 142] on input "text" at bounding box center [359, 147] width 51 height 15
paste input "6,429.32"
type input "6,429.32"
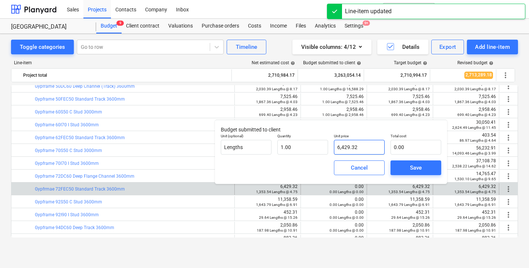
type input "6,429.32"
click at [410, 167] on div "Save" at bounding box center [416, 168] width 12 height 10
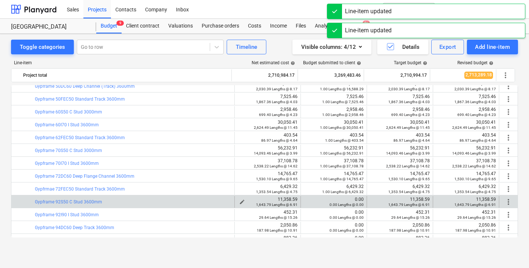
click at [286, 199] on div "11,358.59 1,643.79 Lengths @ 6.91" at bounding box center [268, 202] width 60 height 10
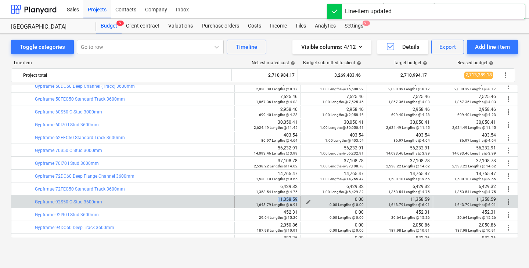
click at [308, 201] on span "edit" at bounding box center [308, 202] width 6 height 6
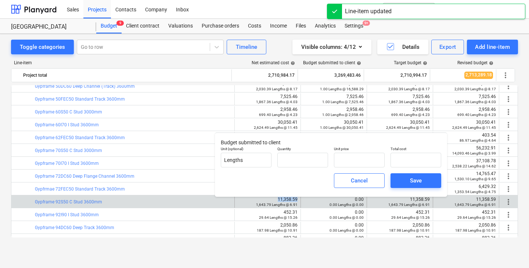
type input "0.00"
click at [294, 162] on input "text" at bounding box center [302, 160] width 51 height 15
type input "1.00"
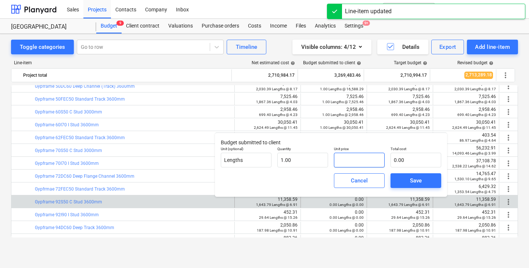
click at [343, 163] on input "text" at bounding box center [359, 160] width 51 height 15
paste input "11,358.59"
type input "11,358.59"
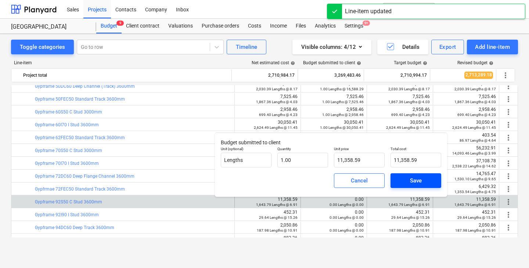
click at [402, 174] on button "Save" at bounding box center [415, 180] width 51 height 15
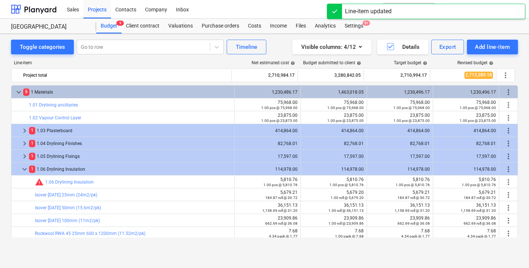
scroll to position [234, 0]
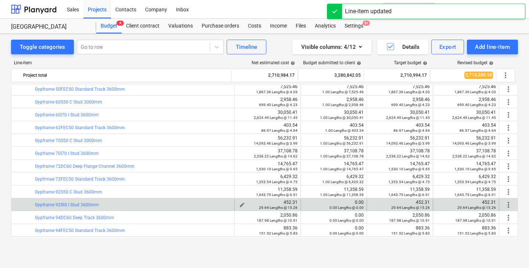
click at [288, 203] on div "452.31 29.64 Lengths @ 15.26" at bounding box center [268, 205] width 60 height 10
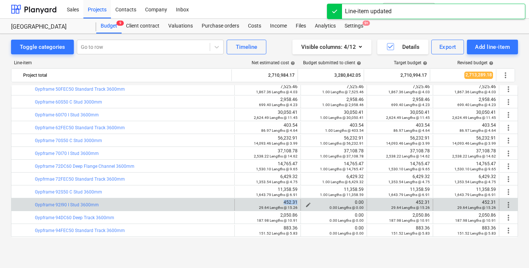
click at [305, 204] on span "edit" at bounding box center [308, 205] width 6 height 6
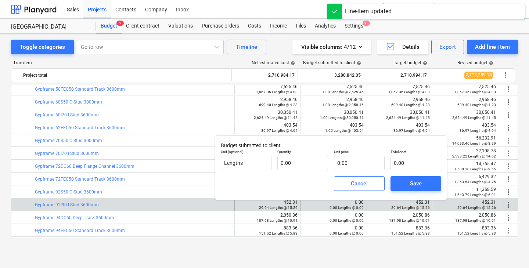
click at [283, 151] on p "Quantity" at bounding box center [302, 152] width 51 height 6
click at [289, 156] on input "text" at bounding box center [302, 163] width 51 height 15
type input "1.00"
click at [334, 169] on input "text" at bounding box center [359, 163] width 51 height 15
paste input "452.31"
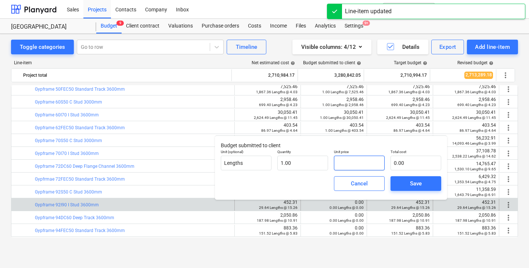
type input "452.31"
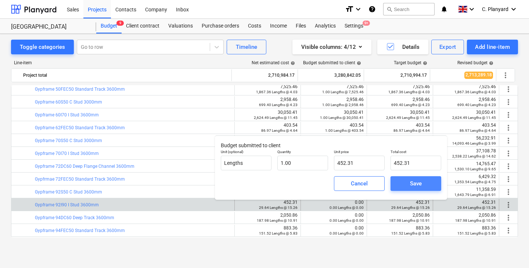
click at [396, 177] on button "Save" at bounding box center [415, 183] width 51 height 15
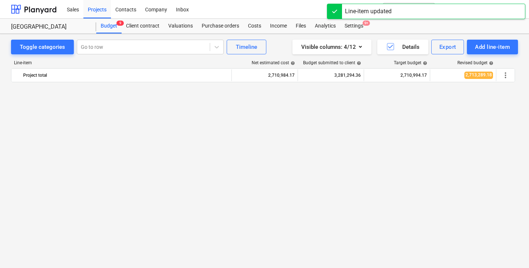
scroll to position [285, 0]
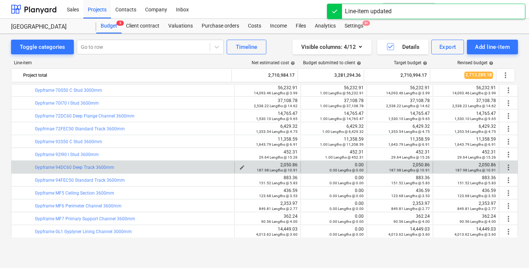
click at [286, 163] on div "2,050.86 187.98 Lengths @ 10.91" at bounding box center [268, 167] width 60 height 10
click at [307, 166] on span "edit" at bounding box center [308, 167] width 6 height 6
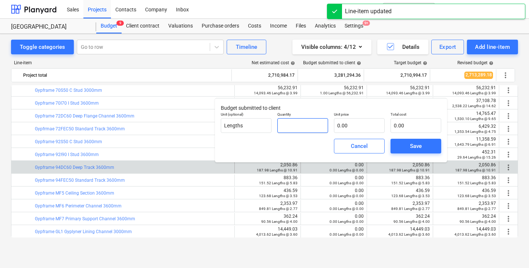
click at [290, 129] on input "text" at bounding box center [302, 125] width 51 height 15
type input "1.00"
click at [361, 124] on input "text" at bounding box center [359, 125] width 51 height 15
paste input "2,050.86"
type input "2,050.86"
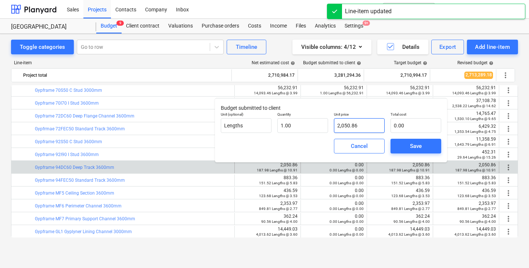
type input "2,050.86"
click at [387, 138] on div "Cancel" at bounding box center [359, 146] width 57 height 21
click at [401, 142] on span "Save" at bounding box center [415, 146] width 33 height 10
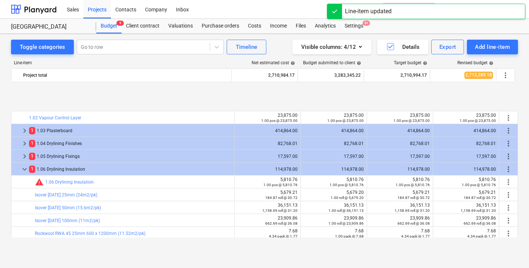
drag, startPoint x: 291, startPoint y: 176, endPoint x: 286, endPoint y: 177, distance: 5.3
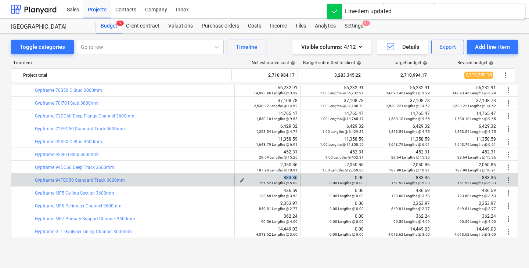
click at [286, 177] on div "883.36 151.52 Lengths @ 5.83" at bounding box center [268, 180] width 60 height 10
click at [286, 179] on div "883.36 151.52 Lengths @ 5.83" at bounding box center [268, 180] width 60 height 10
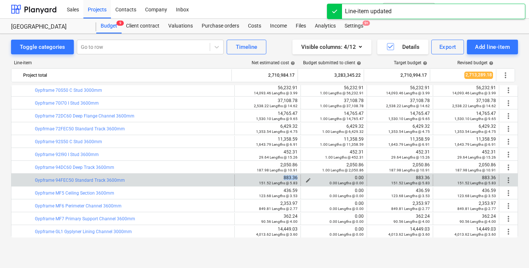
click at [308, 180] on span "edit" at bounding box center [308, 180] width 6 height 6
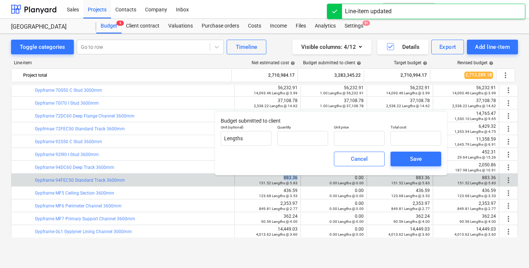
type input "0.00"
click at [312, 137] on input "text" at bounding box center [302, 138] width 51 height 15
type input "1.00"
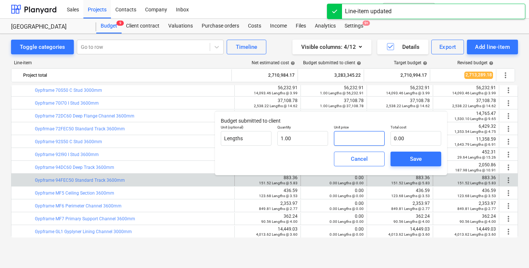
click at [356, 137] on input "text" at bounding box center [359, 138] width 51 height 15
paste input "883.36"
type input "883.36"
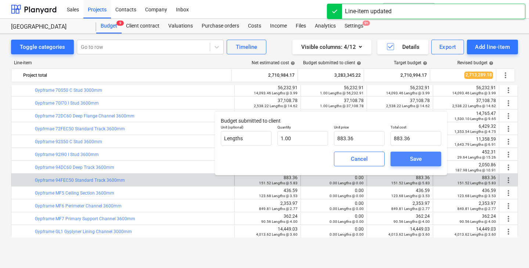
click at [402, 155] on span "Save" at bounding box center [415, 159] width 33 height 10
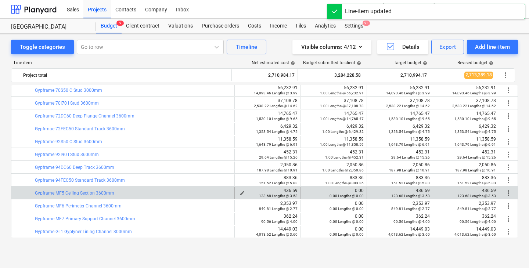
click at [288, 188] on div "436.59 123.68 Lengths @ 3.53" at bounding box center [268, 193] width 60 height 10
click at [305, 191] on span "edit" at bounding box center [308, 193] width 6 height 6
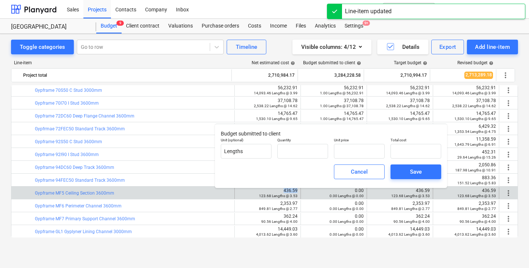
type input "0.00"
click at [290, 153] on input "text" at bounding box center [302, 151] width 51 height 15
type input "1.00"
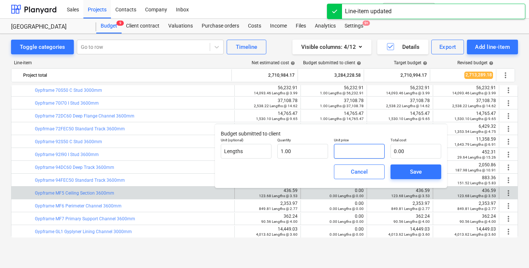
click at [347, 151] on input "text" at bounding box center [359, 151] width 51 height 15
paste input "436.59"
type input "436.59"
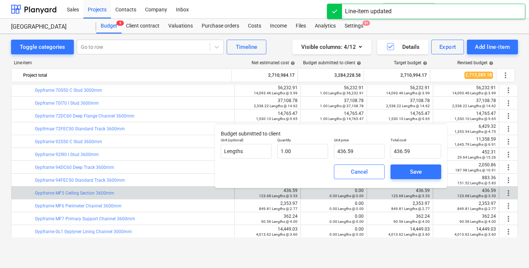
click at [389, 162] on div "Save" at bounding box center [415, 172] width 57 height 21
click at [399, 171] on button "Save" at bounding box center [415, 171] width 51 height 15
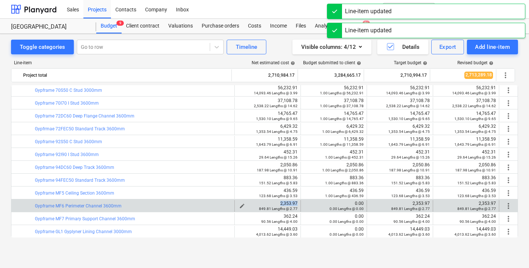
click at [286, 204] on div "2,353.97 849.81 Lengths @ 2.77" at bounding box center [268, 206] width 60 height 10
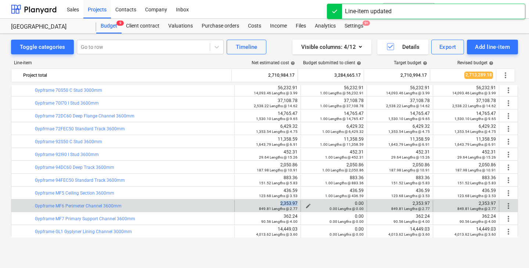
click at [305, 203] on button "edit" at bounding box center [308, 206] width 9 height 9
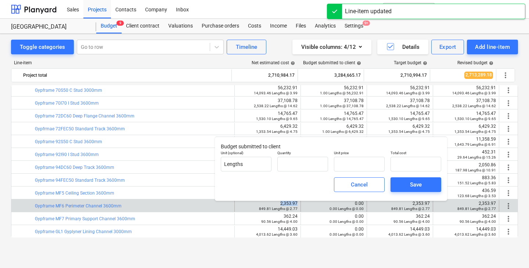
type input "0.00"
click at [301, 169] on input "text" at bounding box center [302, 164] width 51 height 15
type input "1.00"
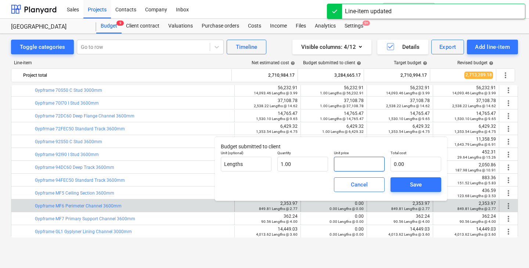
click at [342, 164] on input "text" at bounding box center [359, 164] width 51 height 15
paste input "2,353.97"
type input "2,353.97"
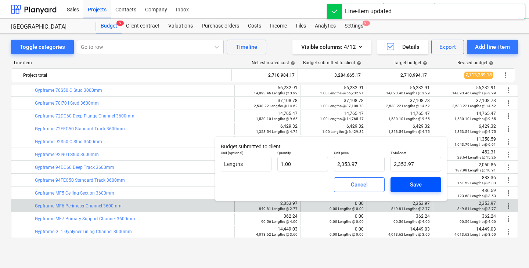
click at [402, 184] on span "Save" at bounding box center [415, 185] width 33 height 10
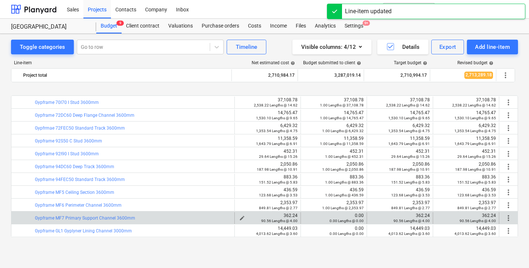
scroll to position [314, 0]
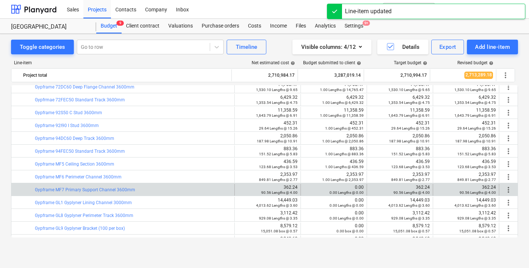
click at [282, 184] on div "edit 362.24 90.56 Lengths @ 4.00" at bounding box center [268, 190] width 60 height 12
click at [286, 187] on div "362.24 90.56 Lengths @ 4.00" at bounding box center [268, 190] width 60 height 10
click at [305, 189] on span "edit" at bounding box center [308, 190] width 6 height 6
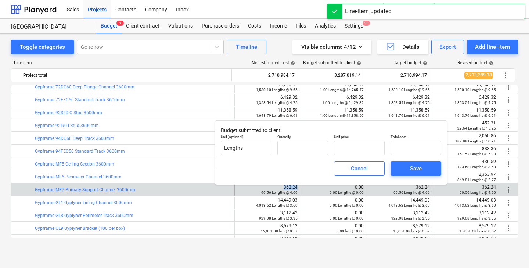
type input "0.00"
click at [300, 152] on input "text" at bounding box center [302, 148] width 51 height 15
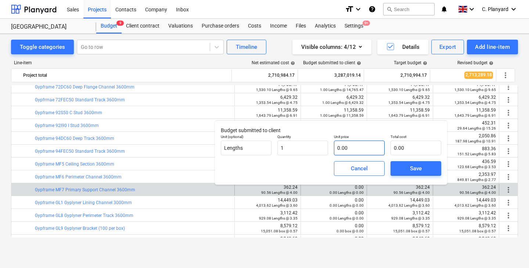
type input "1.00"
click at [357, 147] on input "text" at bounding box center [359, 148] width 51 height 15
paste input "362.24"
type input "362.24"
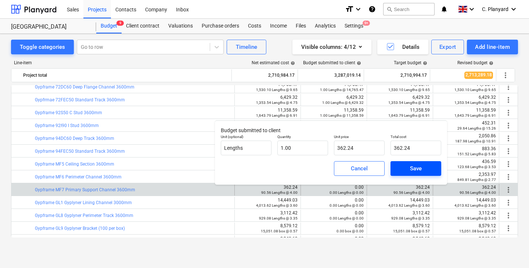
click at [406, 163] on button "Save" at bounding box center [415, 168] width 51 height 15
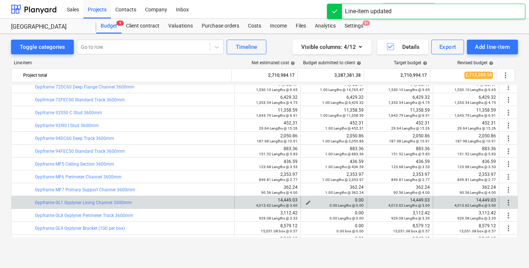
click at [310, 202] on div "0.00 0.00 Lengths @ 0.00" at bounding box center [334, 203] width 60 height 10
click at [306, 202] on span "edit" at bounding box center [308, 203] width 6 height 6
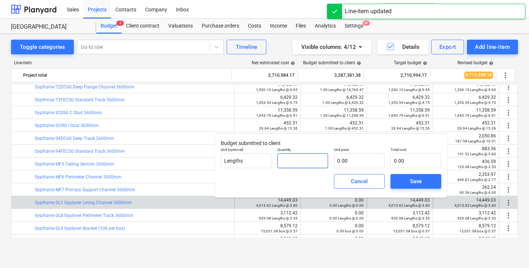
click at [306, 161] on input "text" at bounding box center [302, 160] width 51 height 15
click at [341, 161] on input "text" at bounding box center [359, 160] width 51 height 15
paste input "14,449.03"
click at [406, 175] on button "Save" at bounding box center [415, 181] width 51 height 15
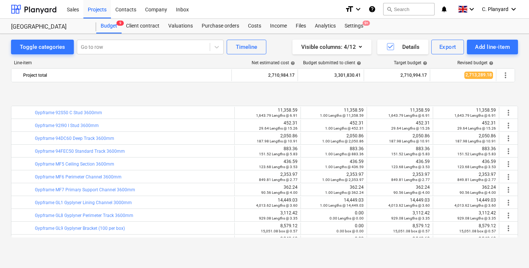
scroll to position [352, 0]
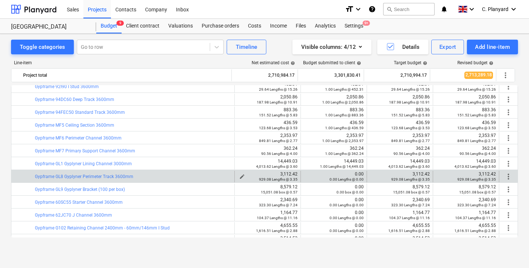
click at [285, 175] on div "3,112.42 929.08 Lengths @ 3.35" at bounding box center [268, 176] width 60 height 10
click at [304, 177] on div "0.00 Lengths @ 0.00" at bounding box center [334, 179] width 60 height 5
click at [306, 177] on div "0.00 Lengths @ 0.00" at bounding box center [334, 179] width 60 height 5
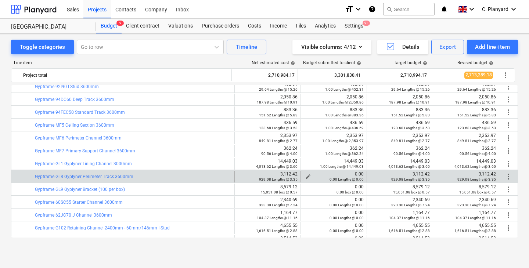
click at [305, 177] on div "0.00 Lengths @ 0.00" at bounding box center [334, 179] width 60 height 5
click at [306, 175] on span "edit" at bounding box center [308, 177] width 6 height 6
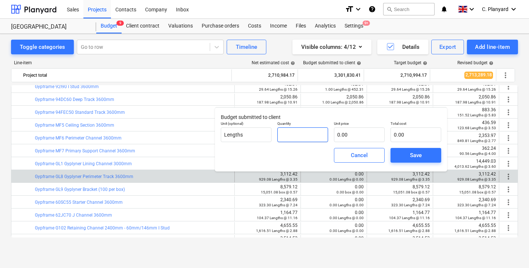
click at [286, 138] on input "text" at bounding box center [302, 134] width 51 height 15
click at [344, 134] on input "text" at bounding box center [359, 134] width 51 height 15
paste input "3,112.42"
click at [407, 152] on span "Save" at bounding box center [415, 156] width 33 height 10
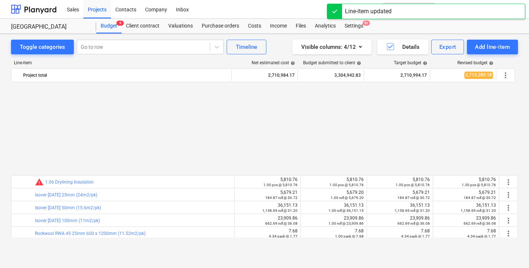
drag, startPoint x: 343, startPoint y: 157, endPoint x: 291, endPoint y: 186, distance: 59.0
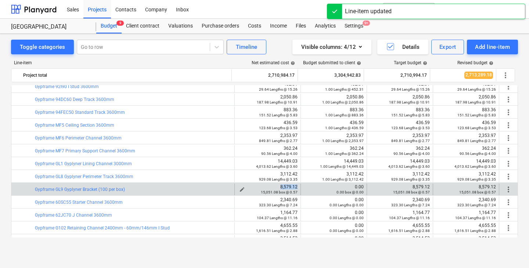
click at [291, 186] on div "8,579.12 15,051.08 box @ 0.57" at bounding box center [268, 189] width 60 height 10
click at [308, 189] on div "0.00 box @ 0.00" at bounding box center [334, 191] width 60 height 5
click at [306, 188] on span "edit" at bounding box center [308, 189] width 6 height 6
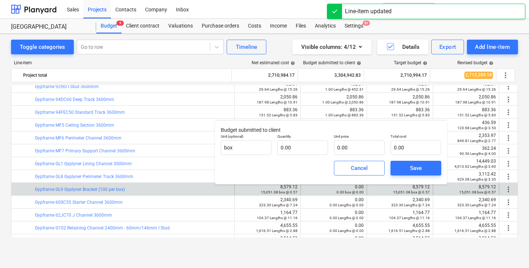
click at [303, 158] on div "Cancel Save" at bounding box center [331, 168] width 226 height 26
click at [305, 152] on input "1" at bounding box center [302, 147] width 51 height 15
click at [349, 148] on input "text" at bounding box center [359, 147] width 51 height 15
paste input "8,579.12"
click at [405, 166] on span "Save" at bounding box center [415, 168] width 33 height 10
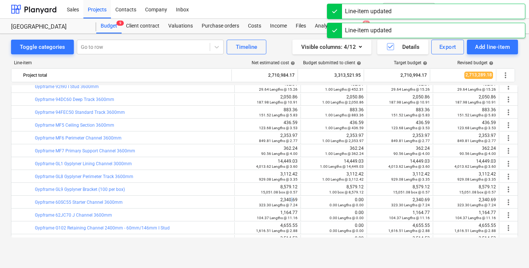
click at [288, 199] on div "2,340.69 323.30 Lengths @ 7.24" at bounding box center [268, 202] width 60 height 10
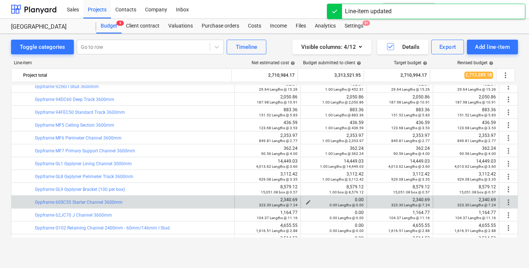
click at [305, 204] on div "0.00 Lengths @ 0.00" at bounding box center [334, 204] width 60 height 5
click at [305, 202] on div "0.00 Lengths @ 0.00" at bounding box center [334, 204] width 60 height 5
click at [307, 200] on span "edit" at bounding box center [308, 202] width 6 height 6
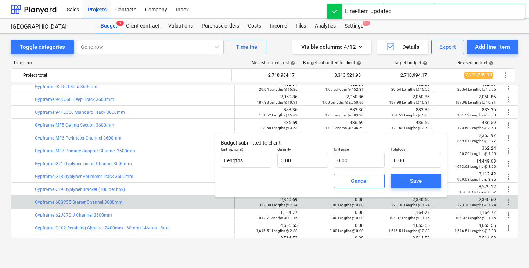
click at [305, 200] on div "0.00 0.00 Lengths @ 0.00" at bounding box center [334, 202] width 60 height 10
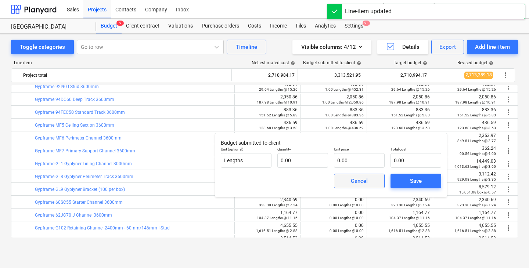
click at [349, 178] on span "Cancel" at bounding box center [359, 181] width 32 height 10
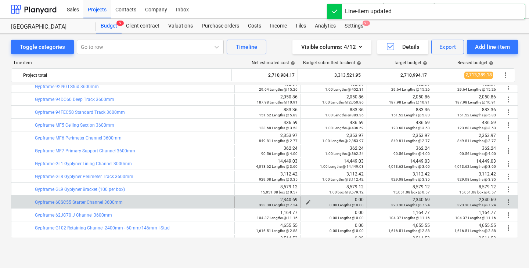
click at [306, 201] on span "edit" at bounding box center [308, 202] width 6 height 6
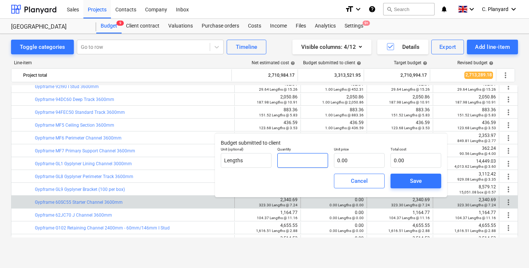
click at [301, 163] on input "text" at bounding box center [302, 160] width 51 height 15
click at [340, 162] on input "text" at bounding box center [359, 160] width 51 height 15
paste input "2,340.69"
click at [389, 174] on div "Save" at bounding box center [415, 181] width 57 height 21
click at [396, 179] on button "Save" at bounding box center [415, 181] width 51 height 15
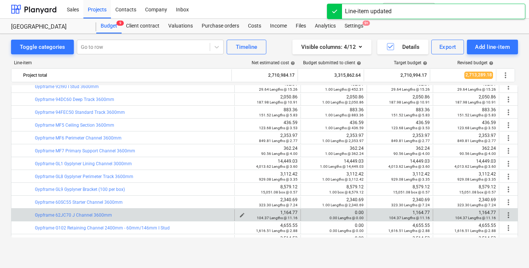
click at [284, 212] on div "1,164.77 104.37 Lengths @ 11.16" at bounding box center [268, 215] width 60 height 10
click at [305, 213] on span "edit" at bounding box center [308, 215] width 6 height 6
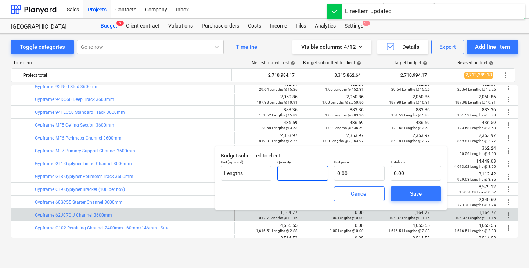
click at [294, 167] on input "text" at bounding box center [302, 173] width 51 height 15
click at [357, 170] on input "text" at bounding box center [359, 173] width 51 height 15
paste input "1,164.77"
click at [391, 192] on button "Save" at bounding box center [415, 193] width 51 height 15
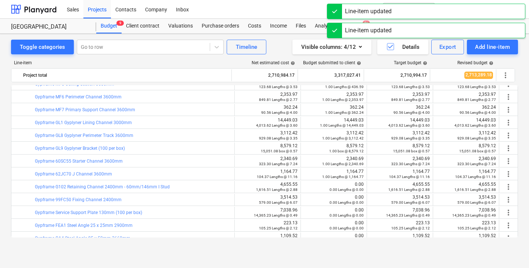
scroll to position [401, 0]
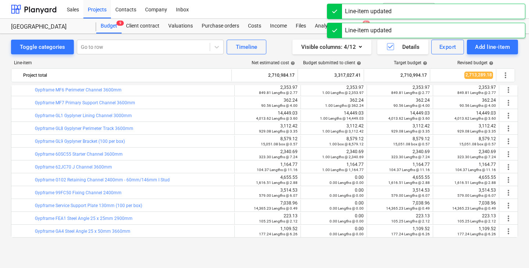
click at [288, 179] on div "4,655.55 1,616.51 Lengths @ 2.88" at bounding box center [268, 180] width 60 height 10
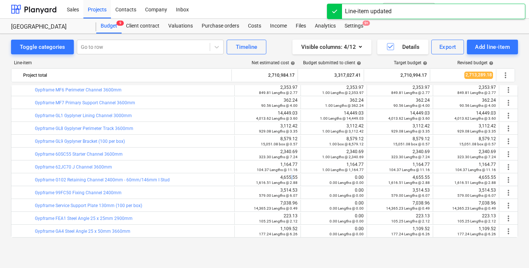
click at [288, 179] on div "4,655.55 1,616.51 Lengths @ 2.88" at bounding box center [268, 180] width 60 height 10
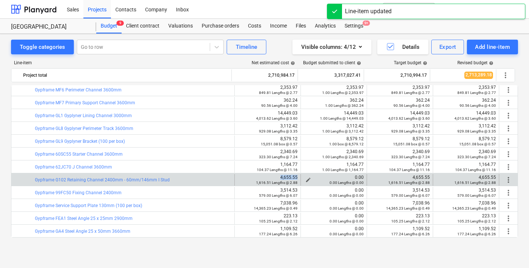
click at [305, 180] on span "edit" at bounding box center [308, 180] width 6 height 6
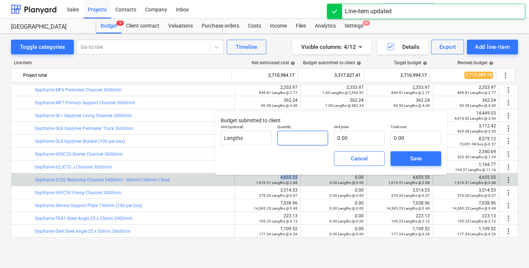
click at [302, 144] on input "text" at bounding box center [302, 138] width 51 height 15
click at [352, 140] on input "text" at bounding box center [359, 138] width 51 height 15
paste input "4,655.55"
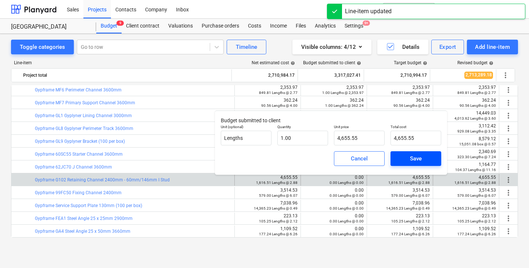
click at [403, 159] on span "Save" at bounding box center [415, 159] width 33 height 10
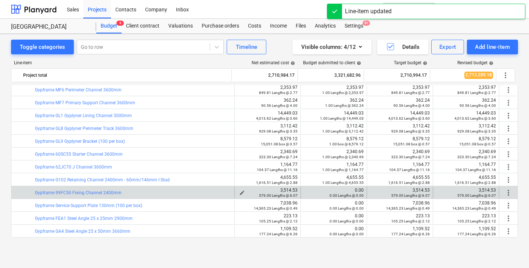
click at [289, 189] on div "3,514.53 579.00 Lengths @ 6.07" at bounding box center [268, 193] width 60 height 10
click at [306, 193] on div "0.00 Lengths @ 0.00" at bounding box center [334, 195] width 60 height 5
click at [306, 191] on span "edit" at bounding box center [308, 193] width 6 height 6
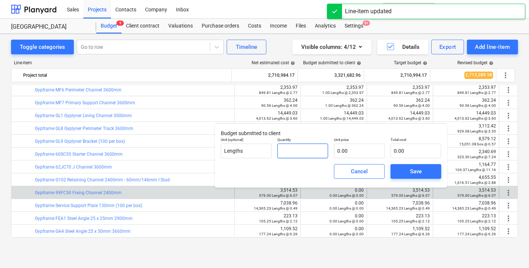
click at [300, 151] on input "text" at bounding box center [302, 151] width 51 height 15
click at [342, 151] on input "text" at bounding box center [359, 151] width 51 height 15
paste input "3,514.53"
click at [404, 165] on button "Save" at bounding box center [415, 171] width 51 height 15
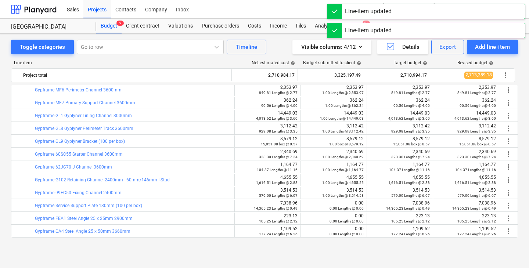
click at [286, 204] on div "7,038.96 14,365.23 Lengths @ 0.49" at bounding box center [268, 205] width 60 height 10
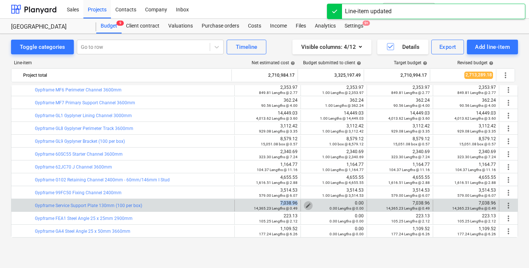
click at [305, 204] on span "edit" at bounding box center [308, 206] width 6 height 6
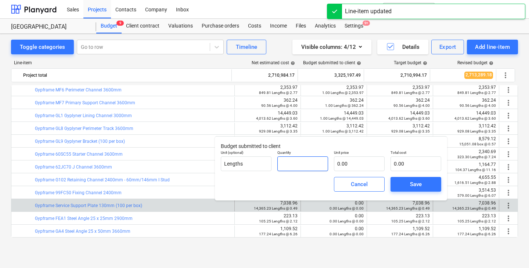
click at [315, 170] on input "text" at bounding box center [302, 163] width 51 height 15
click at [350, 166] on input "text" at bounding box center [359, 163] width 51 height 15
paste input "7,038.96"
click at [400, 178] on button "Save" at bounding box center [415, 184] width 51 height 15
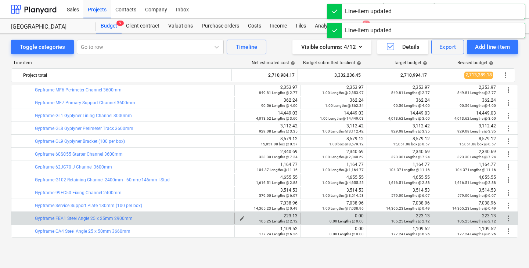
click at [285, 215] on div "223.13 105.25 Lengths @ 2.12" at bounding box center [268, 218] width 60 height 10
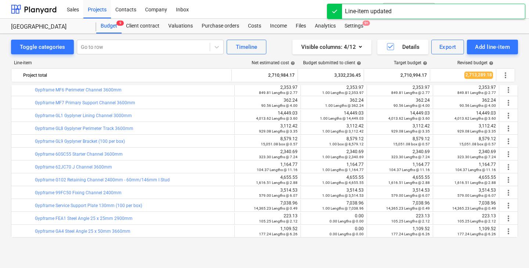
scroll to position [413, 0]
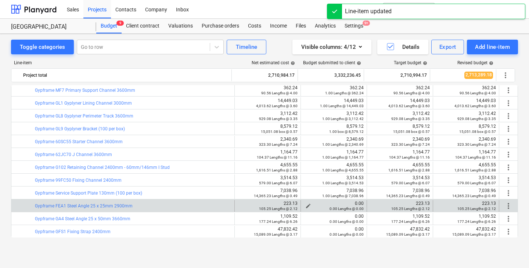
click at [306, 206] on div "0.00 Lengths @ 0.00" at bounding box center [334, 208] width 60 height 5
click at [305, 204] on span "edit" at bounding box center [308, 206] width 6 height 6
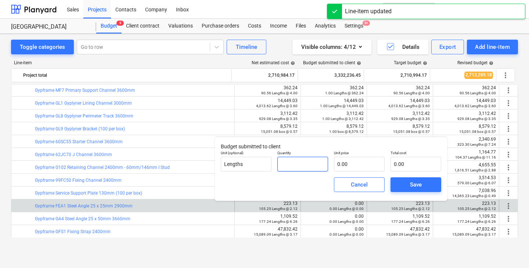
click at [289, 161] on input "text" at bounding box center [302, 164] width 51 height 15
click at [356, 164] on input "text" at bounding box center [359, 164] width 51 height 15
paste input "223.13"
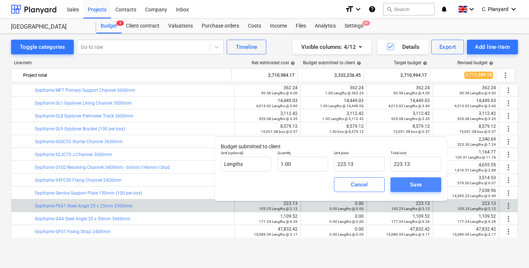
click at [411, 186] on div "Save" at bounding box center [416, 185] width 12 height 10
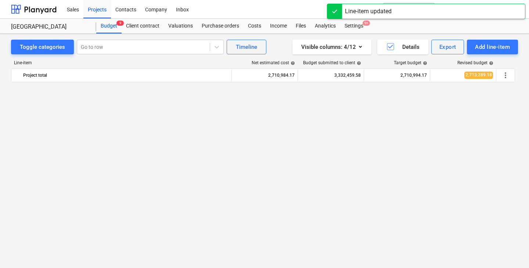
scroll to position [450, 0]
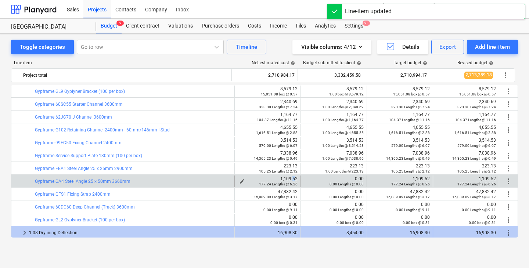
click at [291, 178] on div "1,109.52 177.24 Lengths @ 6.26" at bounding box center [268, 181] width 60 height 10
click at [308, 181] on span "edit" at bounding box center [308, 181] width 6 height 6
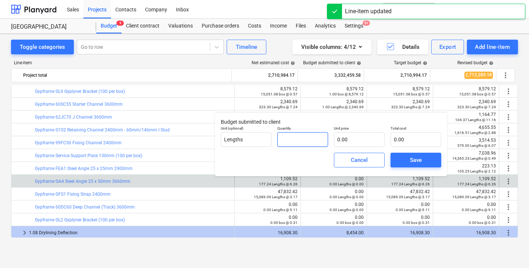
click at [302, 142] on input "text" at bounding box center [302, 139] width 51 height 15
click at [350, 140] on input "text" at bounding box center [359, 139] width 51 height 15
paste input "1,109.52"
click at [396, 156] on button "Save" at bounding box center [415, 160] width 51 height 15
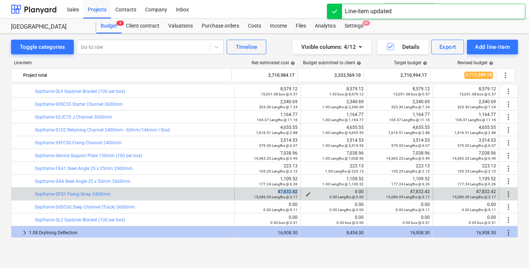
click at [305, 192] on span "edit" at bounding box center [308, 194] width 6 height 6
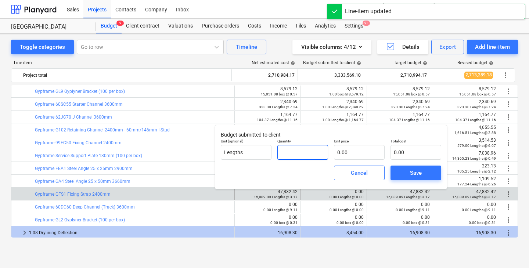
click at [298, 148] on input "text" at bounding box center [302, 152] width 51 height 15
click at [352, 150] on input "text" at bounding box center [359, 152] width 51 height 15
paste input "47,832.42"
click at [404, 175] on span "Save" at bounding box center [415, 173] width 33 height 10
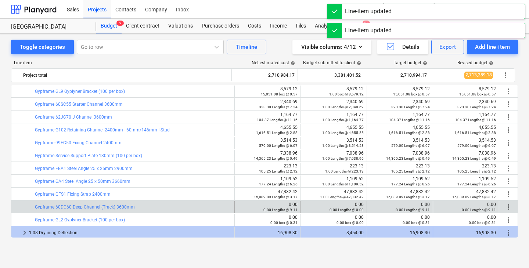
click at [289, 201] on div "edit 0.00 0.00 Lengths @ 9.11" at bounding box center [268, 207] width 60 height 12
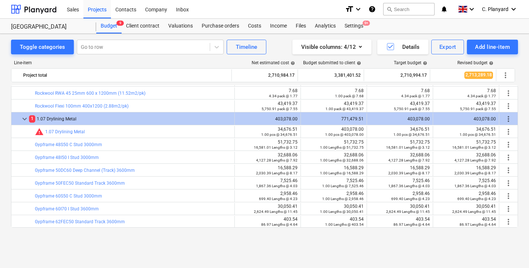
scroll to position [105, 0]
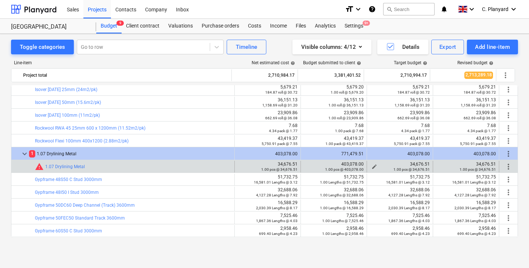
click at [424, 163] on div "34,676.51 1.00 pcs @ 34,676.51" at bounding box center [400, 167] width 60 height 10
click at [304, 165] on button "edit" at bounding box center [308, 166] width 9 height 9
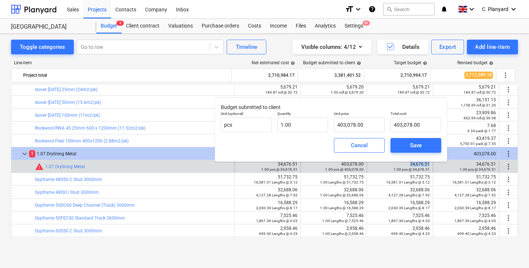
click at [305, 166] on div "403,078.00 1.00 pcs @ 403,078.00" at bounding box center [334, 167] width 60 height 10
click at [349, 133] on div "Unit price 403,078.00" at bounding box center [359, 121] width 57 height 27
click at [349, 122] on input "403078" at bounding box center [359, 124] width 51 height 15
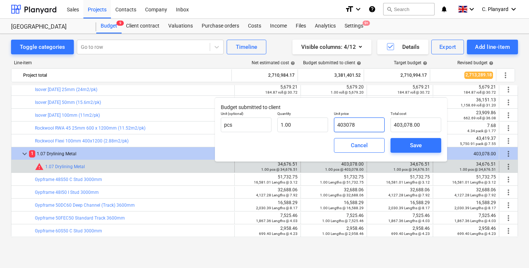
click at [349, 122] on input "403078" at bounding box center [359, 124] width 51 height 15
paste input "34,676.51"
click at [403, 141] on span "Save" at bounding box center [415, 146] width 33 height 10
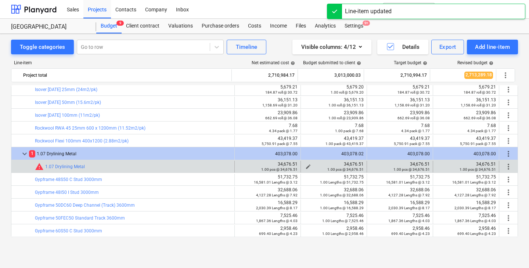
click at [307, 166] on span "edit" at bounding box center [308, 167] width 6 height 6
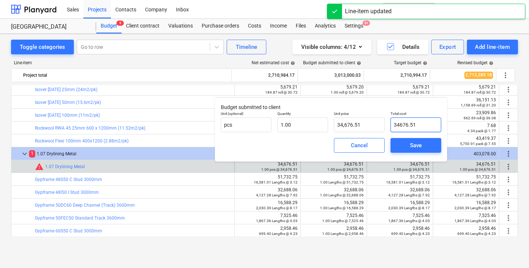
click at [419, 123] on input "34676.51" at bounding box center [415, 124] width 51 height 15
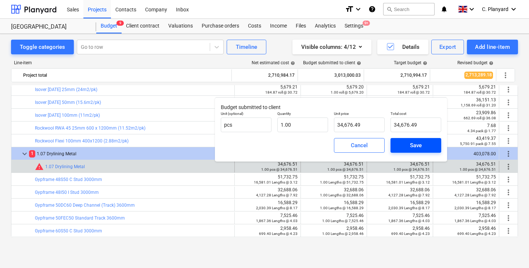
click at [413, 141] on div "Save" at bounding box center [416, 146] width 12 height 10
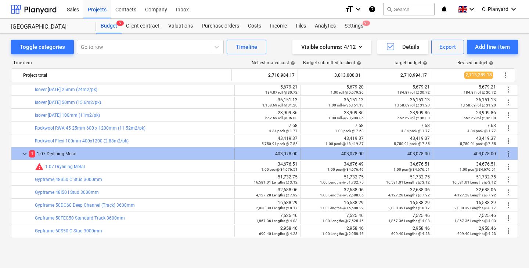
click at [24, 151] on span "keyboard_arrow_down" at bounding box center [24, 153] width 9 height 9
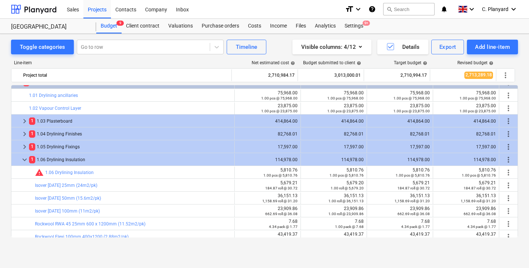
scroll to position [8, 0]
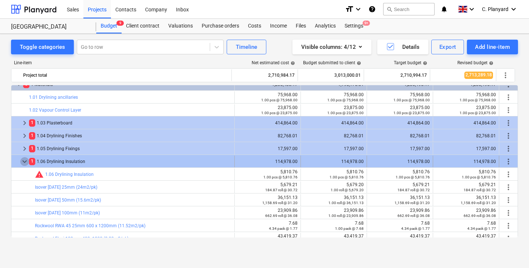
click at [24, 162] on span "keyboard_arrow_down" at bounding box center [24, 161] width 9 height 9
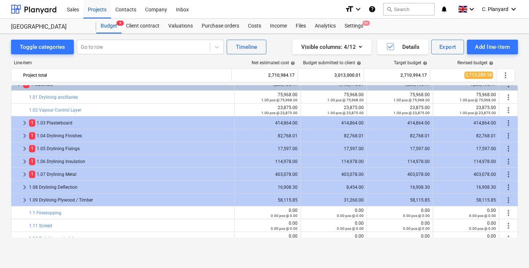
scroll to position [25, 0]
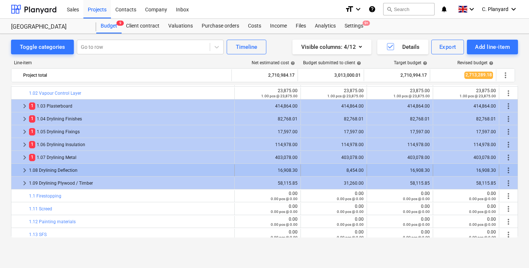
click at [25, 168] on span "keyboard_arrow_right" at bounding box center [24, 170] width 9 height 9
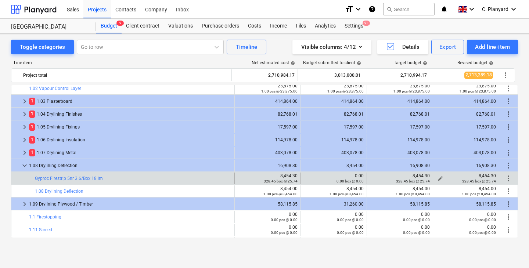
scroll to position [0, 0]
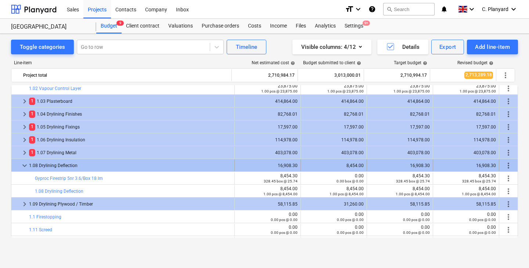
click at [510, 166] on span "more_vert" at bounding box center [508, 165] width 9 height 9
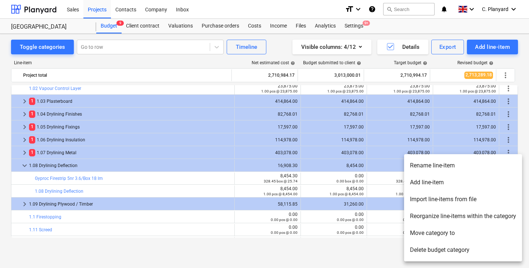
click at [445, 233] on li "Move category to" at bounding box center [463, 233] width 118 height 17
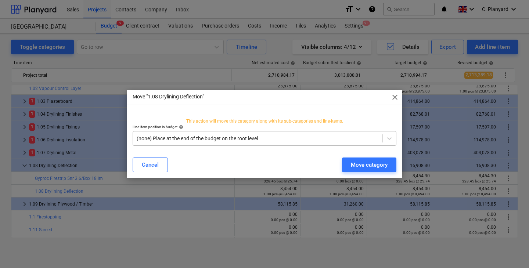
click at [255, 135] on div "(none) Place at the end of the budget on the root level" at bounding box center [258, 138] width 242 height 6
click at [238, 121] on p "This action will move this category along with its sub-categories and line-item…" at bounding box center [265, 121] width 264 height 6
click at [392, 99] on span "close" at bounding box center [394, 97] width 9 height 9
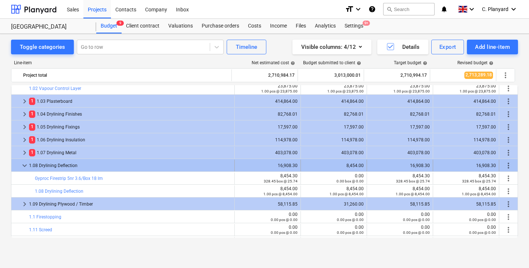
click at [506, 163] on span "more_vert" at bounding box center [508, 165] width 9 height 9
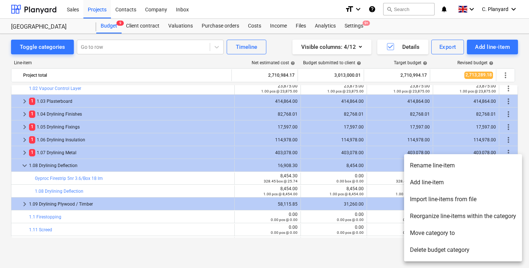
click at [467, 212] on li "Reorganize line-items within the category" at bounding box center [463, 216] width 118 height 17
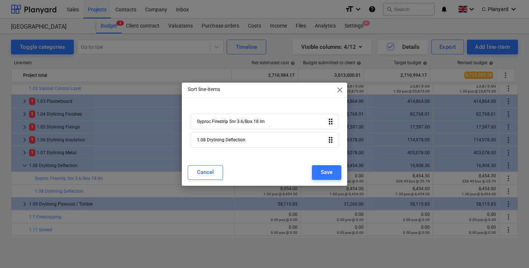
click at [249, 119] on div "Gyproc Firestrip 5nr 3.6/Box 18 lm drag_indicator 1.08 Drylining Deflection dra…" at bounding box center [264, 132] width 153 height 43
drag, startPoint x: 232, startPoint y: 145, endPoint x: 232, endPoint y: 124, distance: 20.6
click at [232, 124] on div "Gyproc Firestrip 5nr 3.6/Box 18 lm drag_indicator 1.08 Drylining Deflection dra…" at bounding box center [264, 132] width 153 height 43
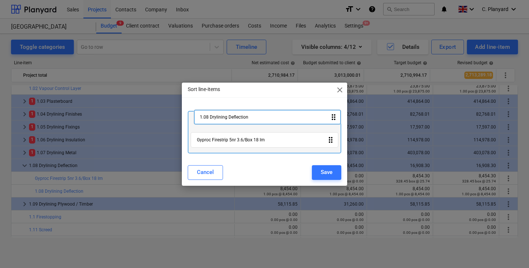
drag, startPoint x: 227, startPoint y: 140, endPoint x: 230, endPoint y: 115, distance: 24.8
click at [230, 115] on div "Gyproc Firestrip 5nr 3.6/Box 18 lm drag_indicator 1.08 Drylining Deflection dra…" at bounding box center [264, 132] width 153 height 43
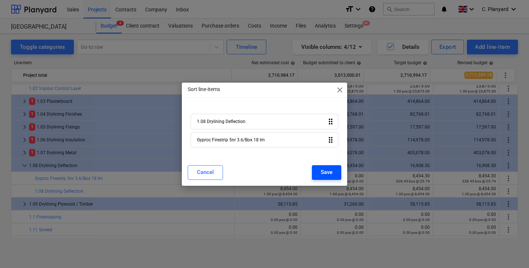
click at [326, 176] on div "Save" at bounding box center [326, 172] width 12 height 10
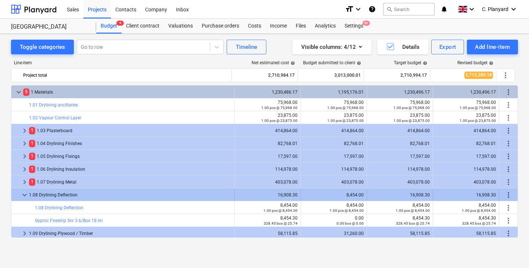
scroll to position [29, 0]
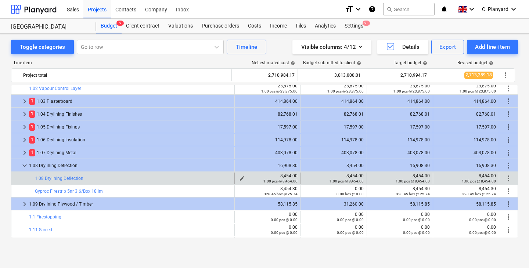
click at [239, 178] on span "edit" at bounding box center [242, 178] width 6 height 6
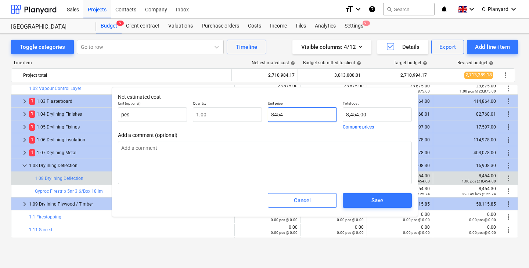
click at [312, 119] on input "8454" at bounding box center [302, 114] width 69 height 15
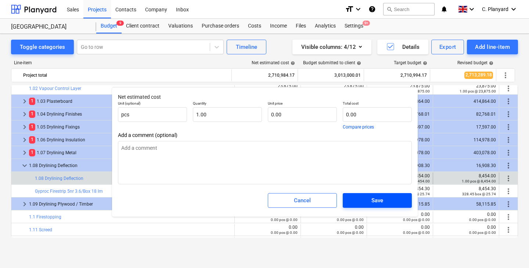
click at [369, 193] on div "Save" at bounding box center [377, 200] width 75 height 21
click at [369, 199] on span "Save" at bounding box center [376, 201] width 51 height 10
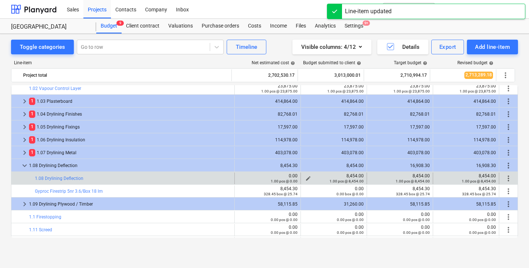
click at [307, 177] on span "edit" at bounding box center [308, 178] width 6 height 6
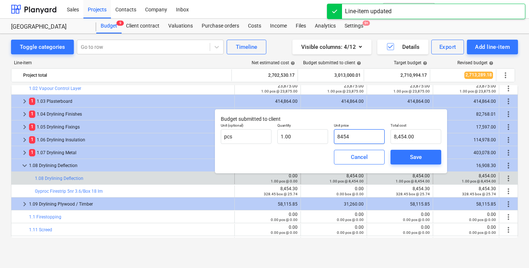
click at [373, 136] on input "8454" at bounding box center [359, 136] width 51 height 15
click at [405, 156] on span "Save" at bounding box center [415, 157] width 33 height 10
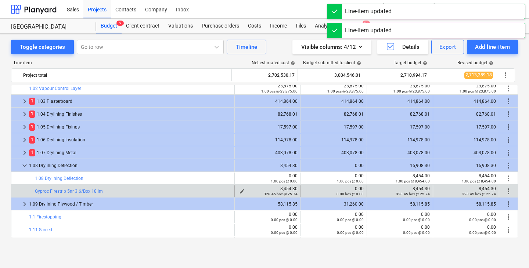
click at [294, 187] on div "8,454.30 328.45 box @ 25.74" at bounding box center [268, 191] width 60 height 10
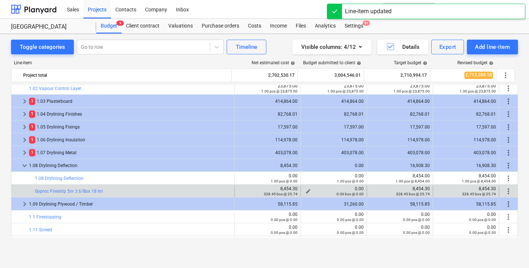
click at [305, 192] on div "0.00 box @ 0.00" at bounding box center [334, 193] width 60 height 5
click at [306, 189] on span "edit" at bounding box center [308, 191] width 6 height 6
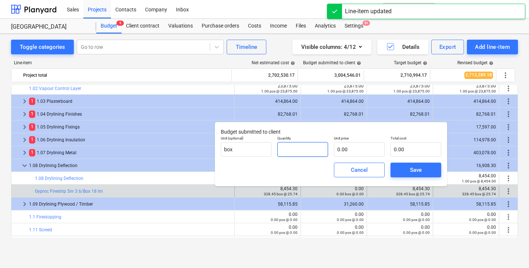
click at [284, 148] on input "text" at bounding box center [302, 149] width 51 height 15
click at [340, 149] on input "text" at bounding box center [359, 149] width 51 height 15
paste input "8,454.30"
click at [427, 169] on span "Save" at bounding box center [415, 170] width 33 height 10
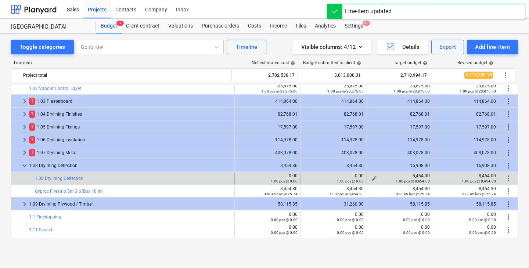
click at [372, 176] on span "edit" at bounding box center [374, 178] width 6 height 6
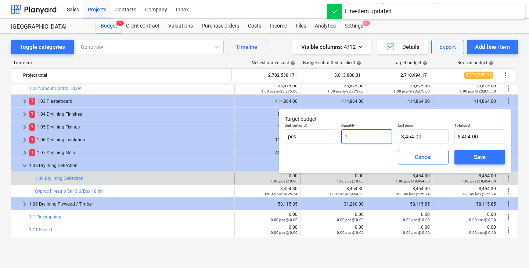
click at [375, 141] on input "1" at bounding box center [366, 136] width 51 height 15
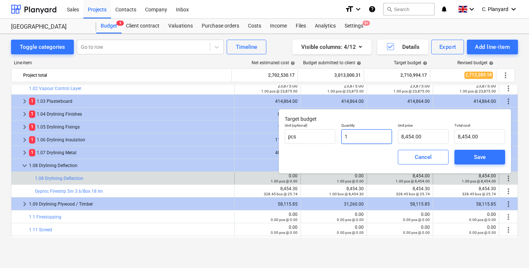
click at [375, 141] on input "1" at bounding box center [366, 136] width 51 height 15
click at [474, 157] on div "Save" at bounding box center [480, 157] width 12 height 10
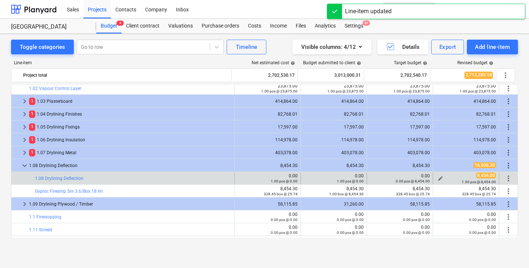
click at [441, 177] on button "edit" at bounding box center [440, 178] width 9 height 9
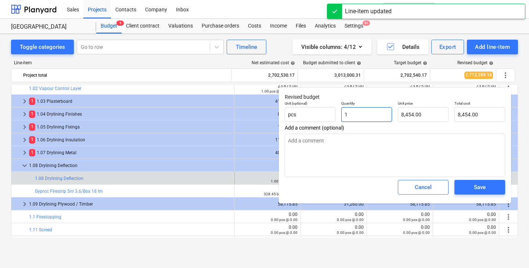
click at [387, 112] on input "1" at bounding box center [366, 114] width 51 height 15
click at [423, 117] on input "8454" at bounding box center [423, 114] width 51 height 15
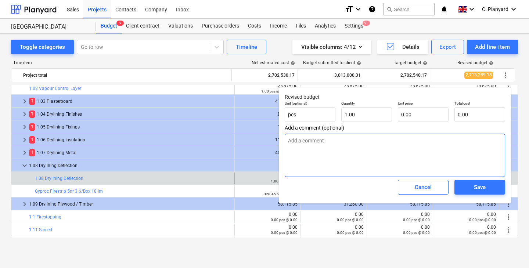
click at [428, 153] on textarea at bounding box center [395, 155] width 220 height 43
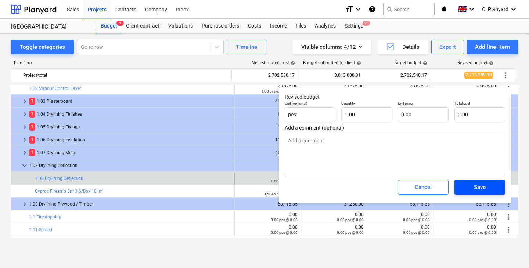
click at [475, 182] on button "Save" at bounding box center [479, 187] width 51 height 15
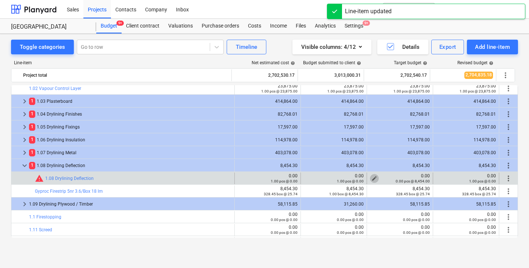
click at [373, 178] on span "edit" at bounding box center [374, 178] width 6 height 6
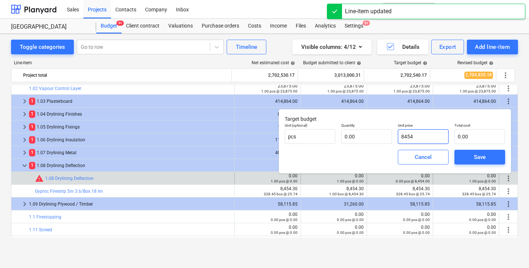
click at [406, 140] on input "8454" at bounding box center [423, 136] width 51 height 15
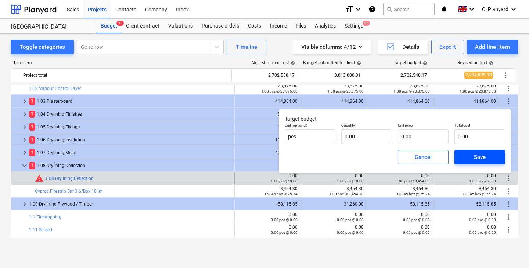
click at [474, 154] on div "Save" at bounding box center [480, 157] width 12 height 10
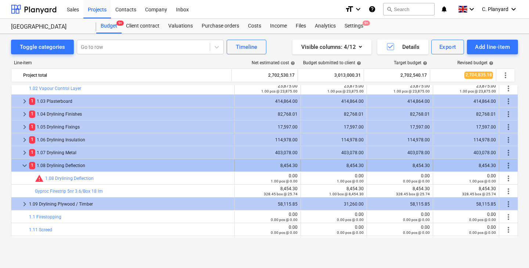
click at [23, 164] on span "keyboard_arrow_down" at bounding box center [24, 165] width 9 height 9
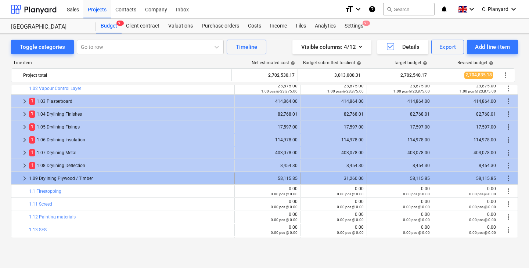
click at [22, 176] on span "keyboard_arrow_right" at bounding box center [24, 178] width 9 height 9
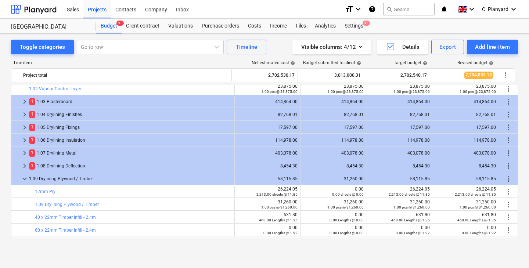
scroll to position [55, 0]
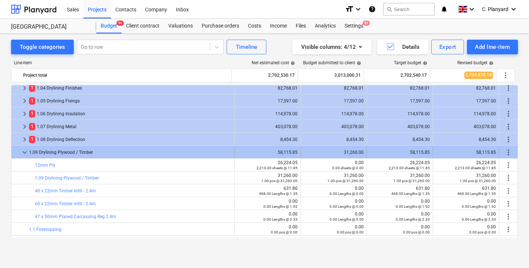
click at [506, 149] on span "more_vert" at bounding box center [508, 152] width 9 height 9
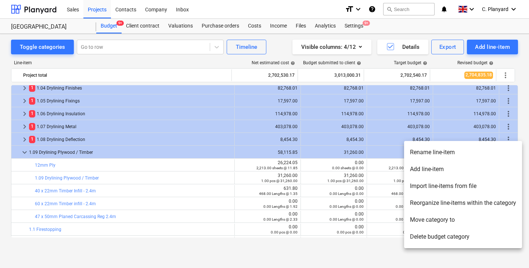
click at [444, 204] on li "Reorganize line-items within the category" at bounding box center [463, 203] width 118 height 17
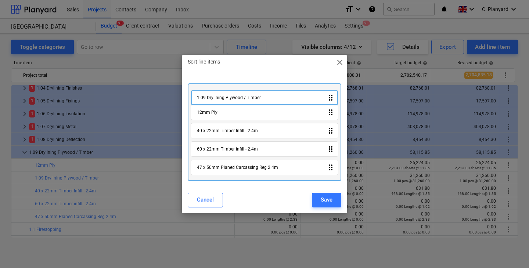
drag, startPoint x: 265, startPoint y: 113, endPoint x: 265, endPoint y: 93, distance: 20.2
click at [265, 93] on div "12mm Ply drag_indicator 1.09 Drylining Plywood / Timber drag_indicator 40 x 22m…" at bounding box center [264, 132] width 153 height 98
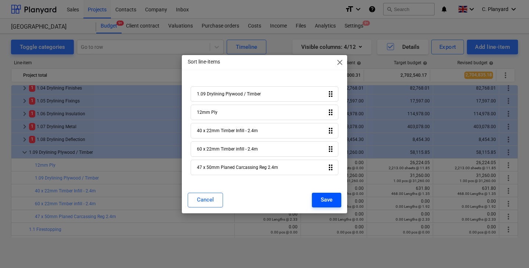
click at [331, 197] on div "Save" at bounding box center [326, 200] width 12 height 10
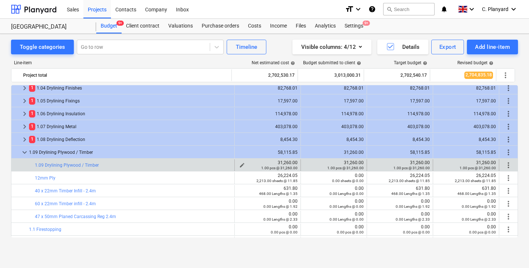
click at [243, 163] on div "edit" at bounding box center [242, 165] width 9 height 9
click at [240, 163] on span "edit" at bounding box center [242, 165] width 6 height 6
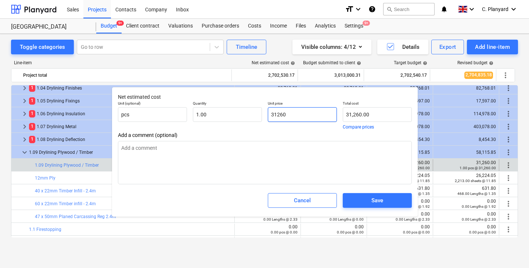
click at [282, 111] on input "31260" at bounding box center [302, 114] width 69 height 15
paste input "4404,15"
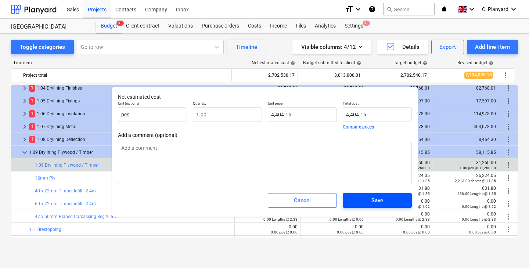
click at [356, 201] on span "Save" at bounding box center [376, 201] width 51 height 10
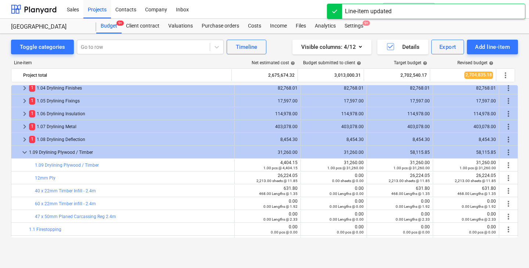
scroll to position [69, 0]
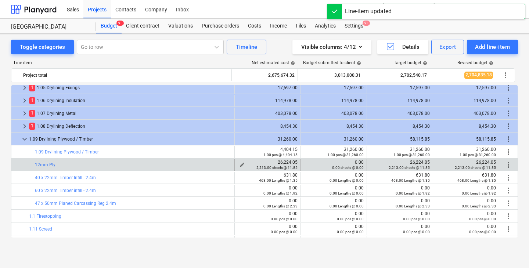
click at [289, 162] on div "26,224.05 2,213.00 sheets @ 11.85" at bounding box center [268, 165] width 60 height 10
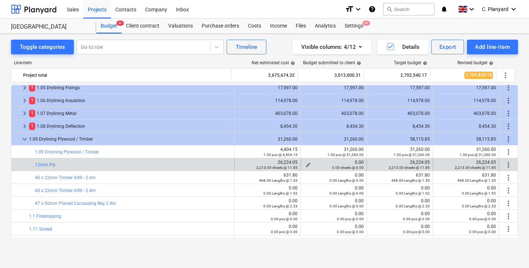
click at [306, 165] on div "0.00 sheets @ 0.00" at bounding box center [334, 167] width 60 height 5
click at [307, 165] on div "0.00 sheets @ 0.00" at bounding box center [334, 167] width 60 height 5
click at [305, 164] on span "edit" at bounding box center [308, 165] width 6 height 6
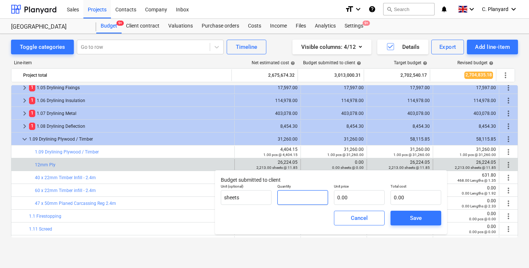
click at [302, 198] on input "text" at bounding box center [302, 197] width 51 height 15
click at [350, 199] on input "text" at bounding box center [359, 197] width 51 height 15
paste input "26,224.05"
click at [410, 220] on div "Save" at bounding box center [416, 218] width 12 height 10
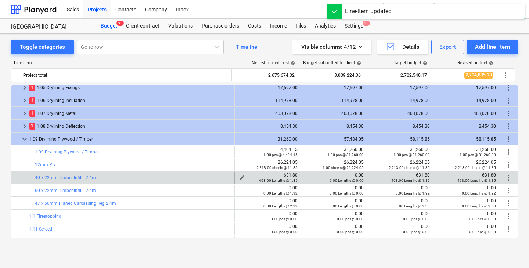
click at [287, 174] on div "631.80 468.00 Lengths @ 1.35" at bounding box center [268, 178] width 60 height 10
click at [307, 175] on span "edit" at bounding box center [308, 178] width 6 height 6
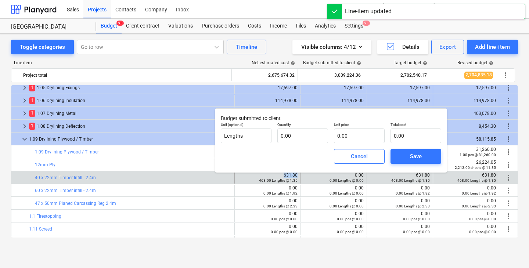
click at [309, 144] on div "Quantity 0.00" at bounding box center [302, 132] width 57 height 27
click at [312, 135] on input "1" at bounding box center [302, 135] width 51 height 15
click at [341, 134] on input "text" at bounding box center [359, 135] width 51 height 15
paste input "631.80"
click at [399, 152] on button "Save" at bounding box center [415, 156] width 51 height 15
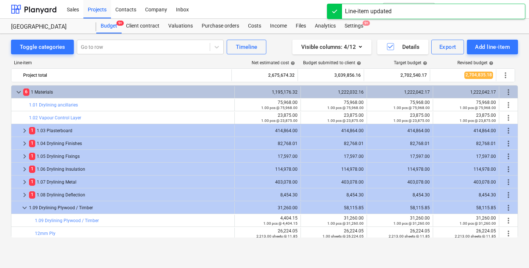
scroll to position [87, 0]
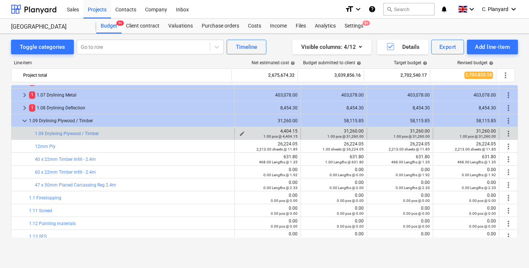
click at [286, 129] on div "4,404.15 1.00 pcs @ 4,404.15" at bounding box center [268, 133] width 60 height 10
click at [308, 133] on span "edit" at bounding box center [308, 134] width 6 height 6
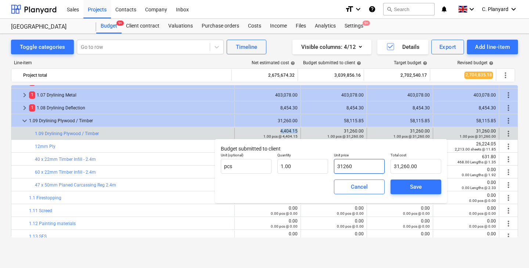
click at [349, 171] on input "31260" at bounding box center [359, 166] width 51 height 15
paste input "4,404.15"
click at [422, 191] on span "Save" at bounding box center [415, 187] width 33 height 10
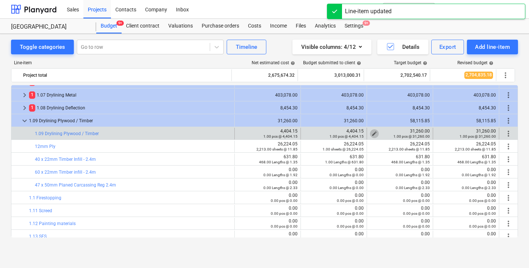
click at [372, 132] on span "edit" at bounding box center [374, 134] width 6 height 6
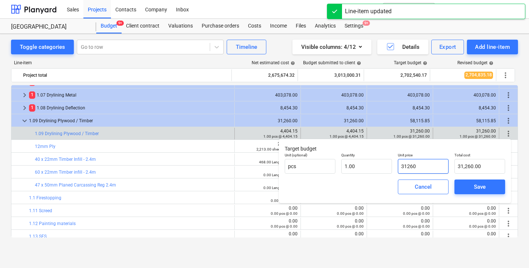
click at [419, 167] on input "31260" at bounding box center [423, 166] width 51 height 15
paste input "4,404.15"
click at [428, 163] on input "312604,404.15" at bounding box center [423, 166] width 51 height 15
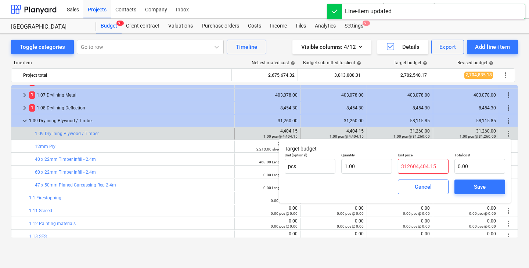
click at [428, 163] on input "312604,404.15" at bounding box center [423, 166] width 51 height 15
paste input "text"
click at [467, 186] on span "Save" at bounding box center [479, 187] width 33 height 10
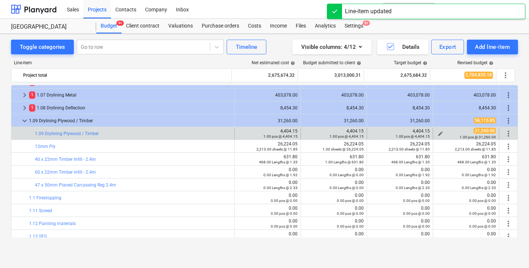
click at [438, 131] on span "edit" at bounding box center [440, 134] width 6 height 6
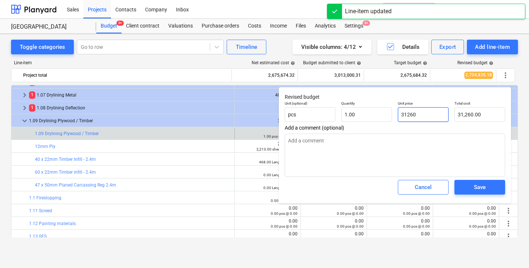
click at [414, 118] on input "31260" at bounding box center [423, 114] width 51 height 15
paste input "4,404.15"
click at [470, 182] on button "Save" at bounding box center [479, 187] width 51 height 15
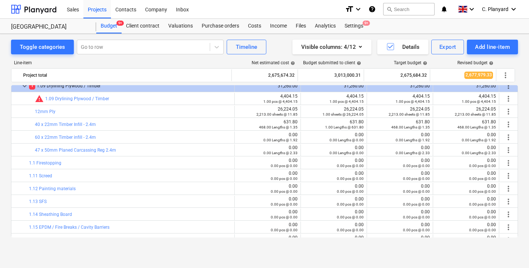
scroll to position [109, 0]
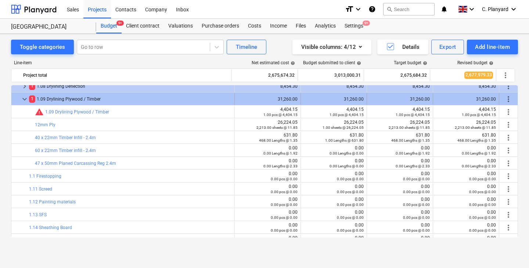
click at [27, 97] on span "keyboard_arrow_down" at bounding box center [24, 99] width 9 height 9
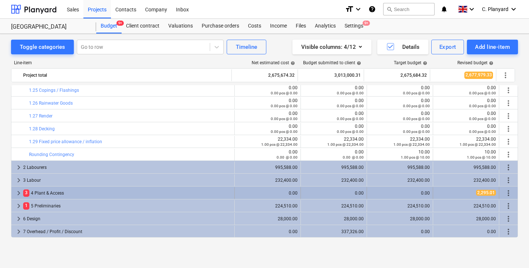
scroll to position [0, 0]
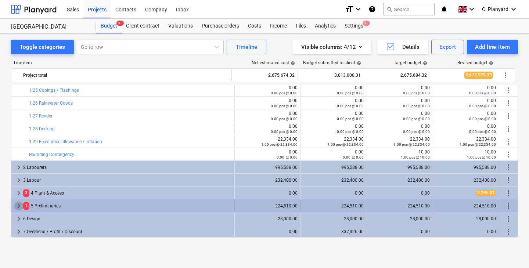
click at [17, 207] on span "keyboard_arrow_right" at bounding box center [18, 206] width 9 height 9
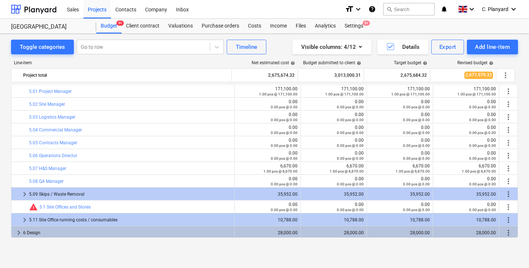
scroll to position [431, 0]
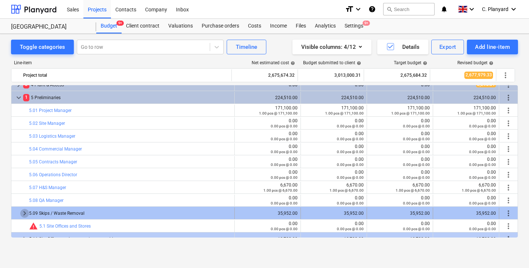
click at [26, 213] on span "keyboard_arrow_right" at bounding box center [24, 213] width 9 height 9
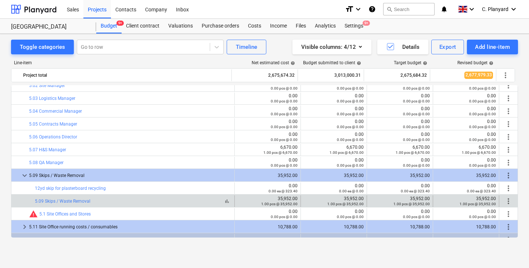
scroll to position [0, 0]
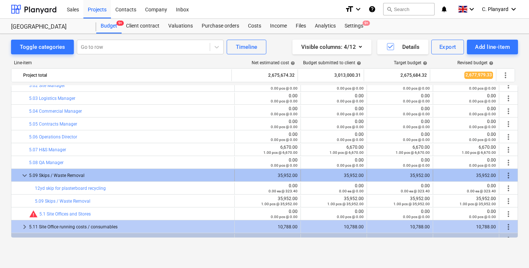
click at [505, 172] on span "more_vert" at bounding box center [508, 175] width 9 height 9
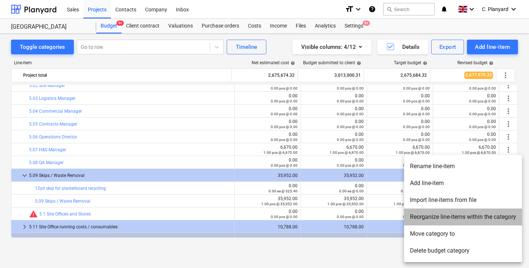
click at [438, 220] on li "Reorganize line-items within the category" at bounding box center [463, 217] width 118 height 17
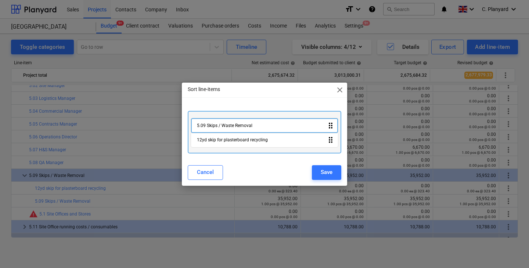
drag, startPoint x: 253, startPoint y: 141, endPoint x: 253, endPoint y: 123, distance: 17.3
click at [253, 123] on div "12yd skip for plasterboard recycling drag_indicator 5.09 Skips / Waste Removal …" at bounding box center [264, 132] width 153 height 43
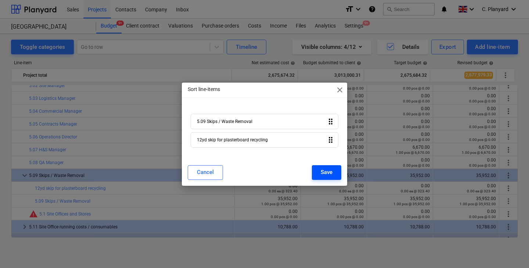
click at [328, 173] on div "Save" at bounding box center [326, 172] width 12 height 10
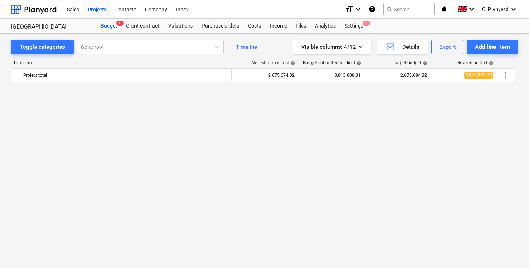
scroll to position [469, 0]
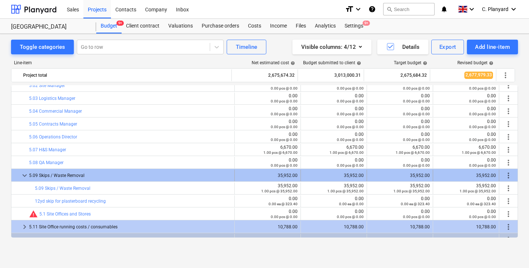
click at [27, 173] on span "keyboard_arrow_down" at bounding box center [24, 175] width 9 height 9
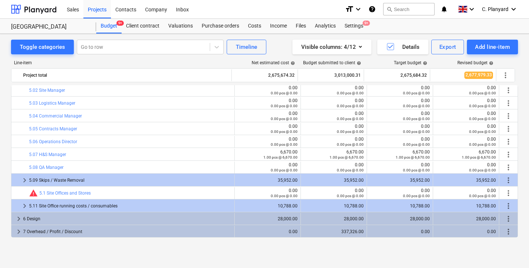
scroll to position [464, 0]
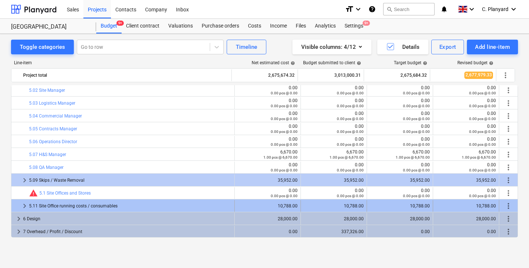
click at [25, 203] on span "keyboard_arrow_right" at bounding box center [24, 206] width 9 height 9
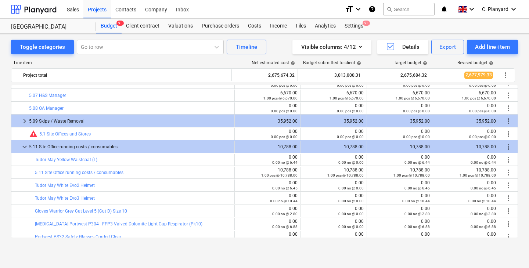
scroll to position [532, 0]
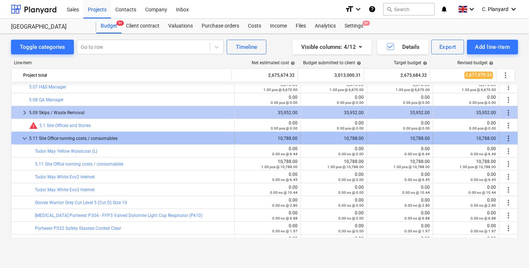
click at [507, 137] on span "more_vert" at bounding box center [508, 138] width 9 height 9
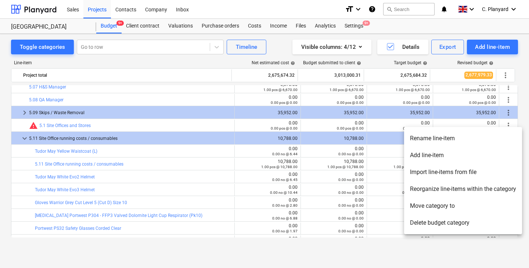
click at [449, 190] on li "Reorganize line-items within the category" at bounding box center [463, 189] width 118 height 17
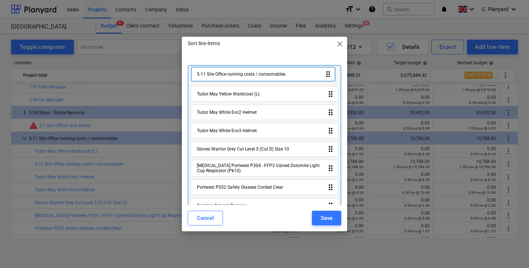
drag, startPoint x: 268, startPoint y: 98, endPoint x: 267, endPoint y: 72, distance: 25.7
click at [267, 72] on div "Tudor May Yellow Waistcoat (L) drag_indicator 5.11 Site Office running costs / …" at bounding box center [264, 197] width 153 height 264
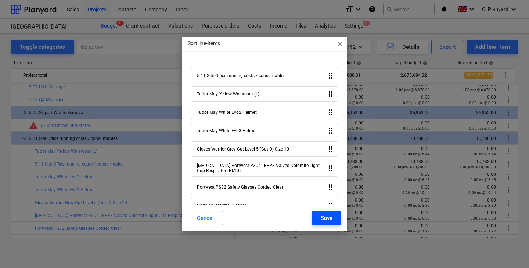
click at [333, 218] on button "Save" at bounding box center [326, 218] width 29 height 15
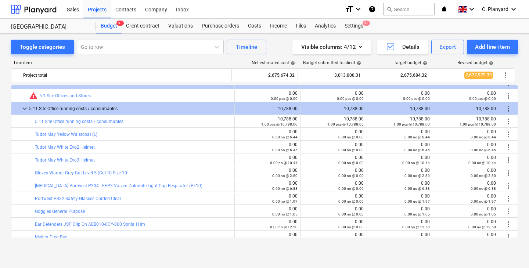
scroll to position [561, 0]
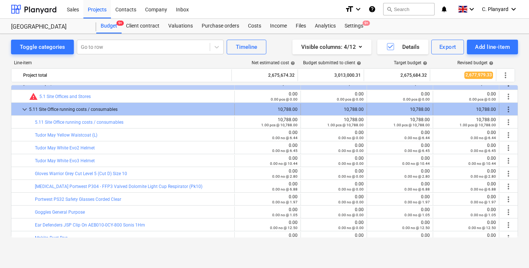
click at [20, 114] on span "keyboard_arrow_down" at bounding box center [24, 109] width 9 height 9
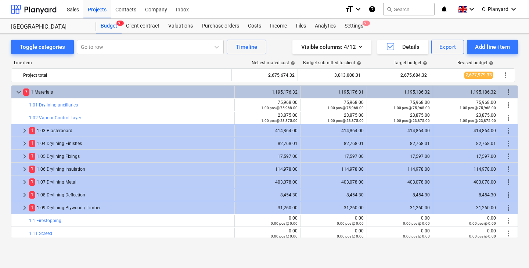
scroll to position [0, 0]
click at [20, 91] on div "keyboard_arrow_down 7 1 Materials 1,195,176.32 1,195,176.31 1,195,186.32 1,195,…" at bounding box center [264, 161] width 507 height 152
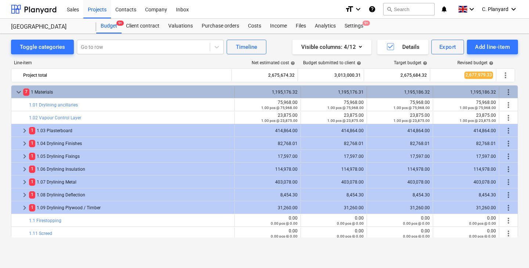
click at [17, 93] on span "keyboard_arrow_down" at bounding box center [18, 92] width 9 height 9
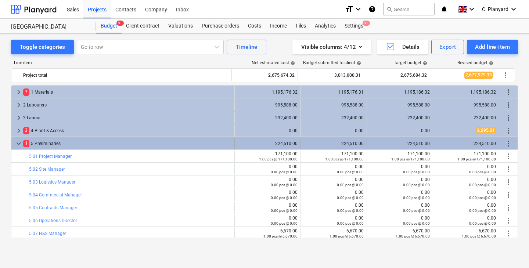
click at [17, 142] on span "keyboard_arrow_down" at bounding box center [18, 143] width 9 height 9
